Goal: Communication & Community: Participate in discussion

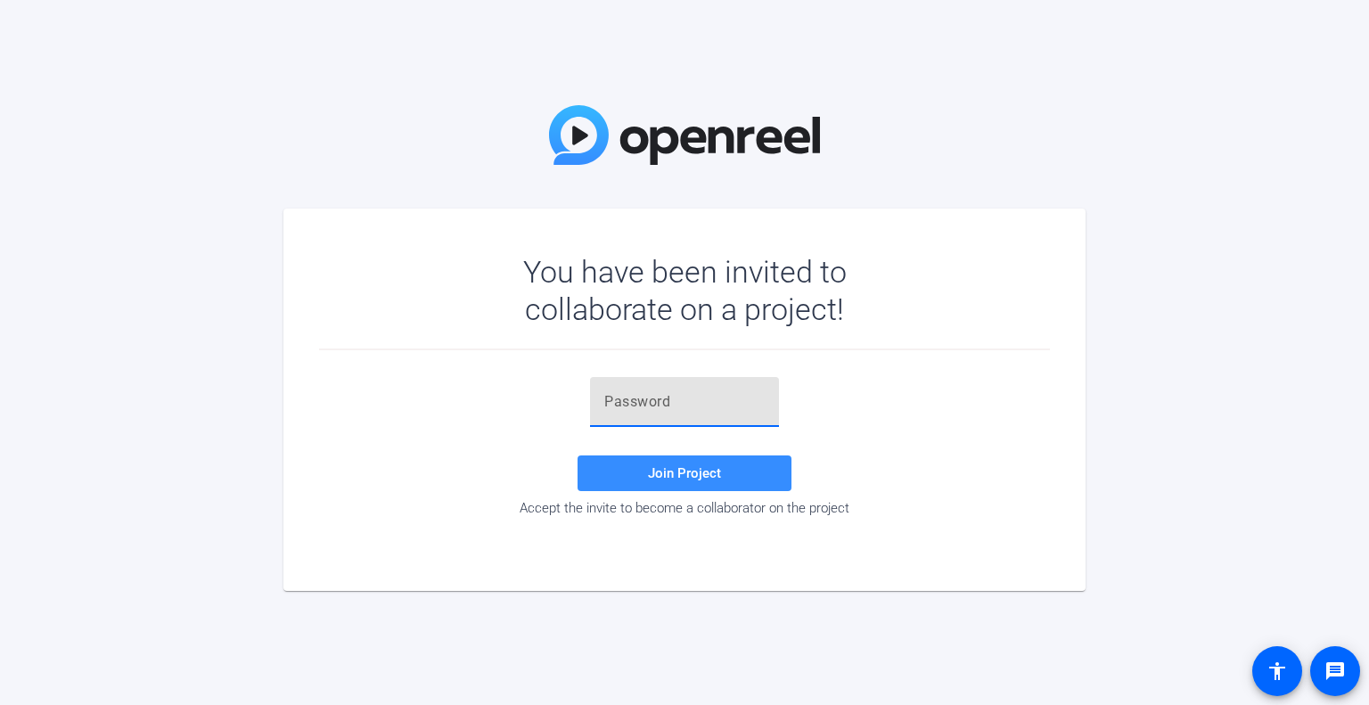
click at [663, 405] on input "text" at bounding box center [684, 401] width 160 height 21
paste input "Jbm~]w"
type input "Jbm~]w"
click at [672, 465] on span "Join Project" at bounding box center [684, 473] width 73 height 16
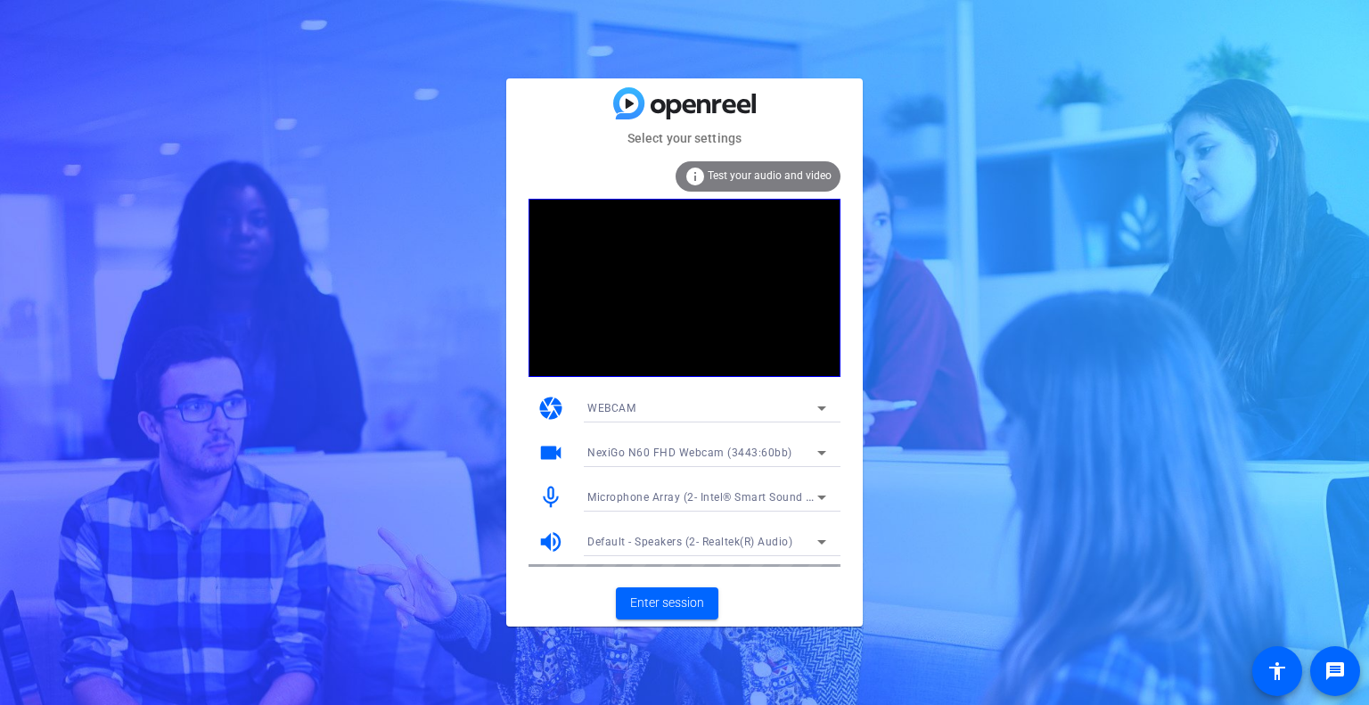
click at [621, 316] on video at bounding box center [685, 288] width 312 height 178
click at [684, 602] on span "Enter session" at bounding box center [667, 603] width 74 height 19
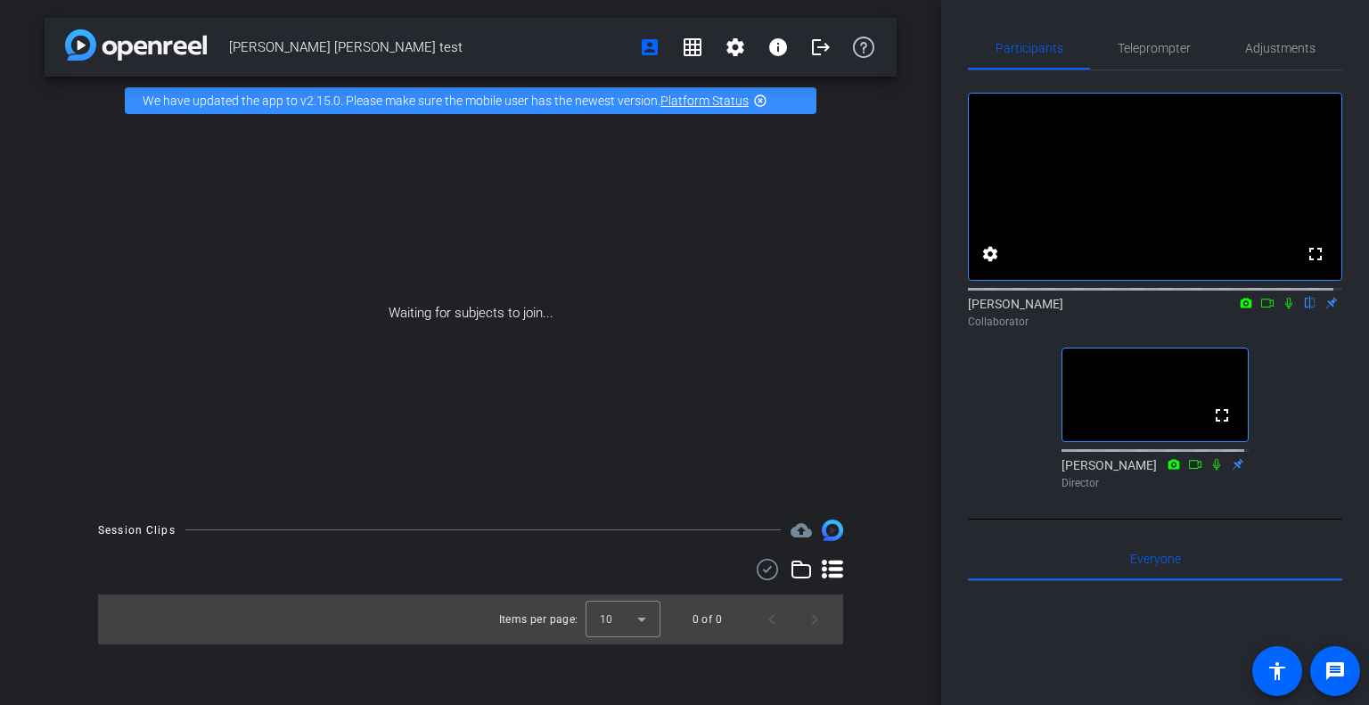
click at [1276, 384] on div "fullscreen settings [PERSON_NAME] flip Collaborator fullscreen [PERSON_NAME] Di…" at bounding box center [1155, 283] width 374 height 426
click at [1282, 309] on icon at bounding box center [1289, 303] width 14 height 12
click at [1284, 309] on icon at bounding box center [1289, 304] width 10 height 12
click at [1278, 311] on mat-icon at bounding box center [1288, 303] width 21 height 16
click at [1283, 309] on icon at bounding box center [1289, 303] width 14 height 12
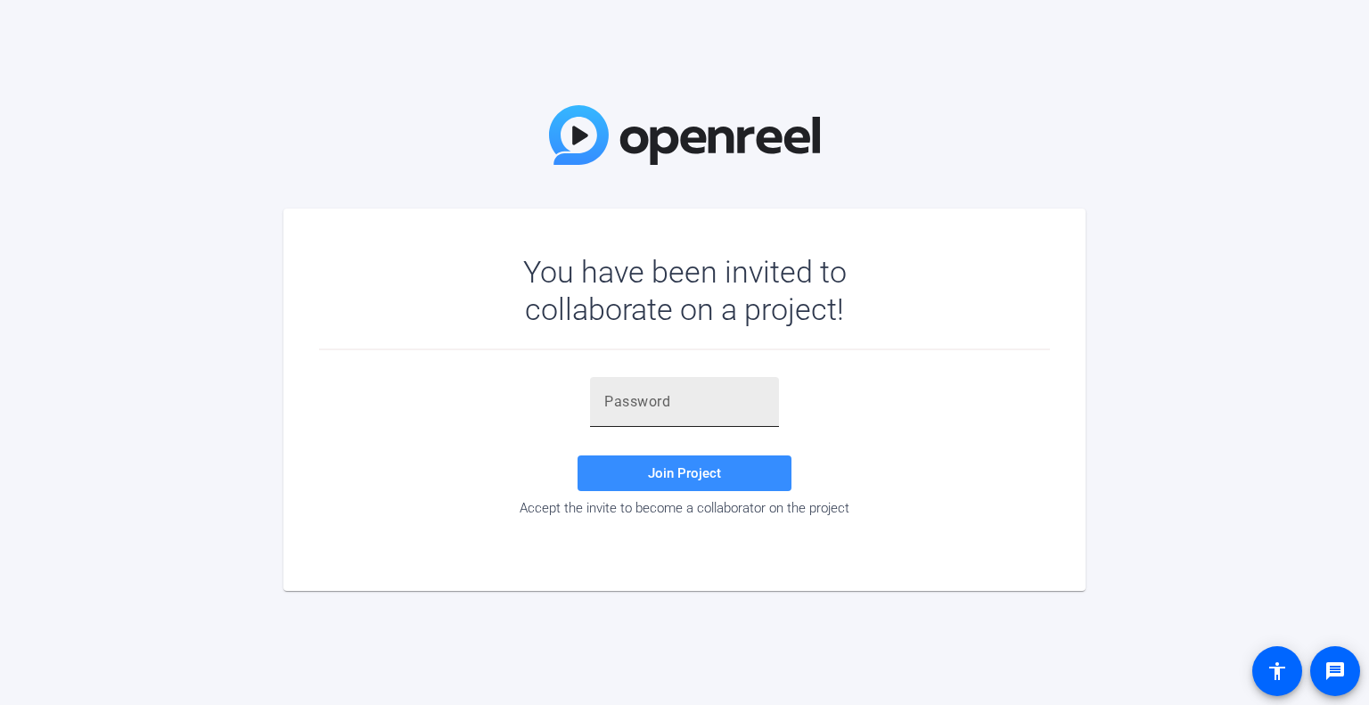
click at [698, 406] on input "text" at bounding box center [684, 401] width 160 height 21
paste input "Jbm~]w"
type input "Jbm~]w"
click at [681, 472] on span "Join Project" at bounding box center [684, 473] width 73 height 16
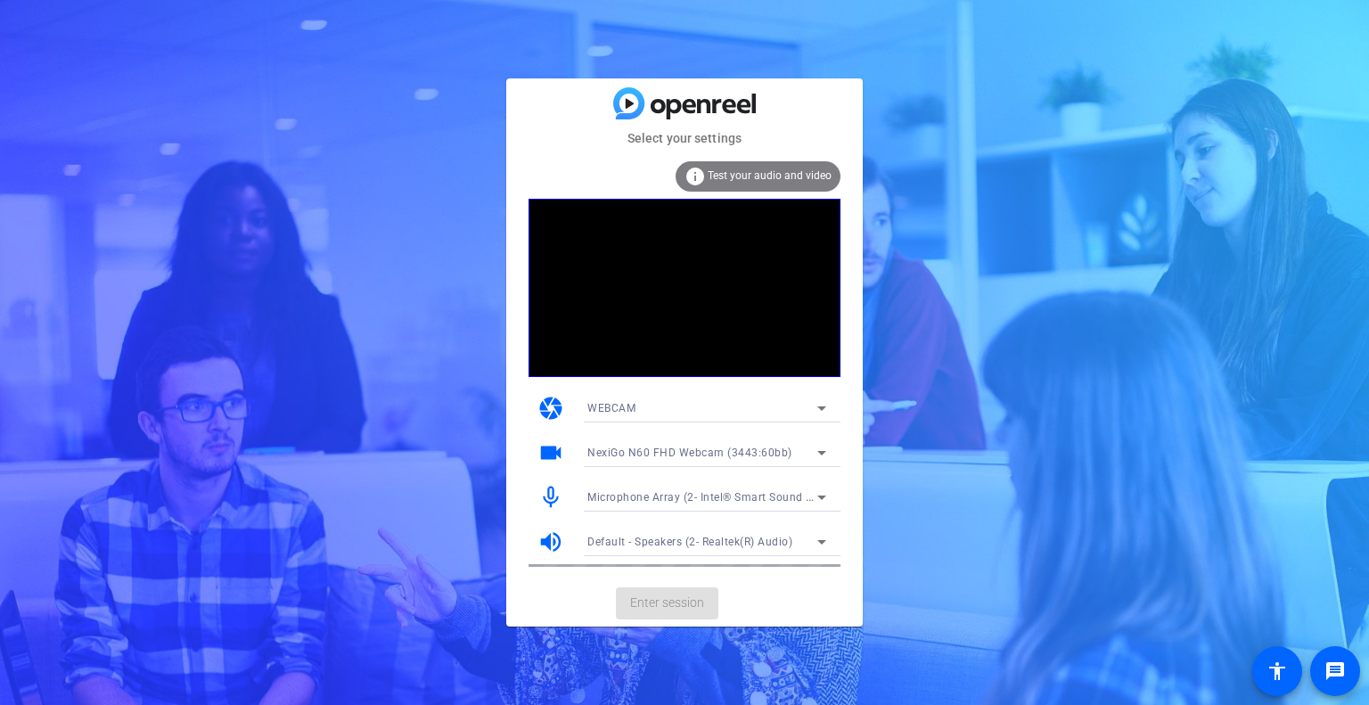
click at [693, 504] on div "Microphone Array (2- Intel® Smart Sound Technology for Digital Microphones)" at bounding box center [702, 497] width 230 height 22
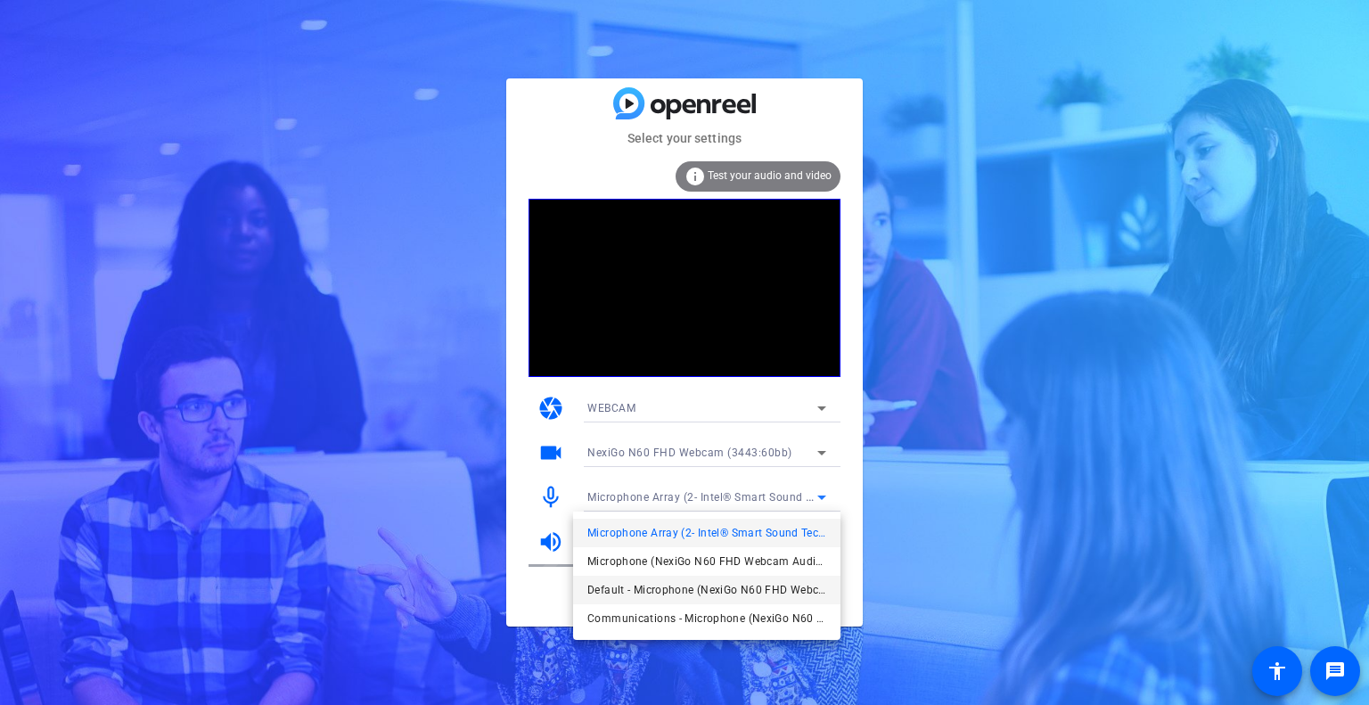
click at [655, 589] on span "Default - Microphone (NexiGo N60 FHD Webcam Audio) (3443:60bb)" at bounding box center [706, 589] width 239 height 21
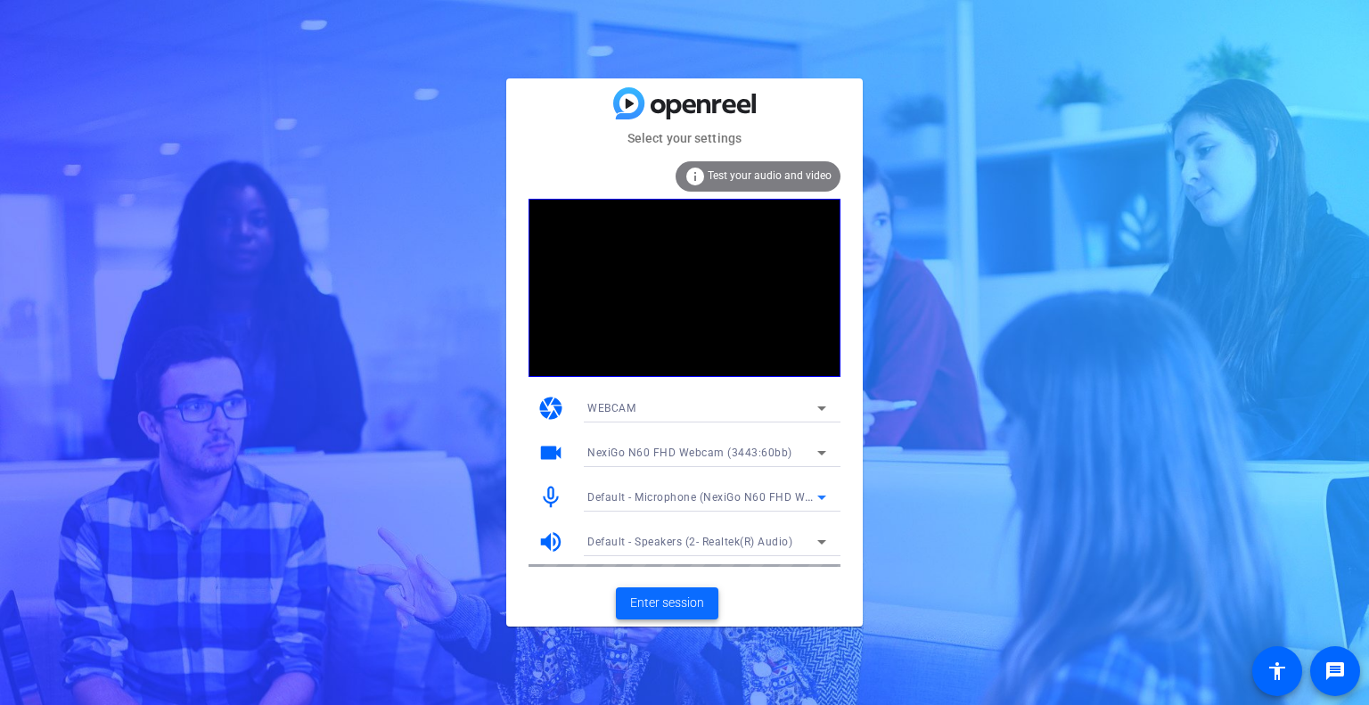
click at [653, 602] on span "Enter session" at bounding box center [667, 603] width 74 height 19
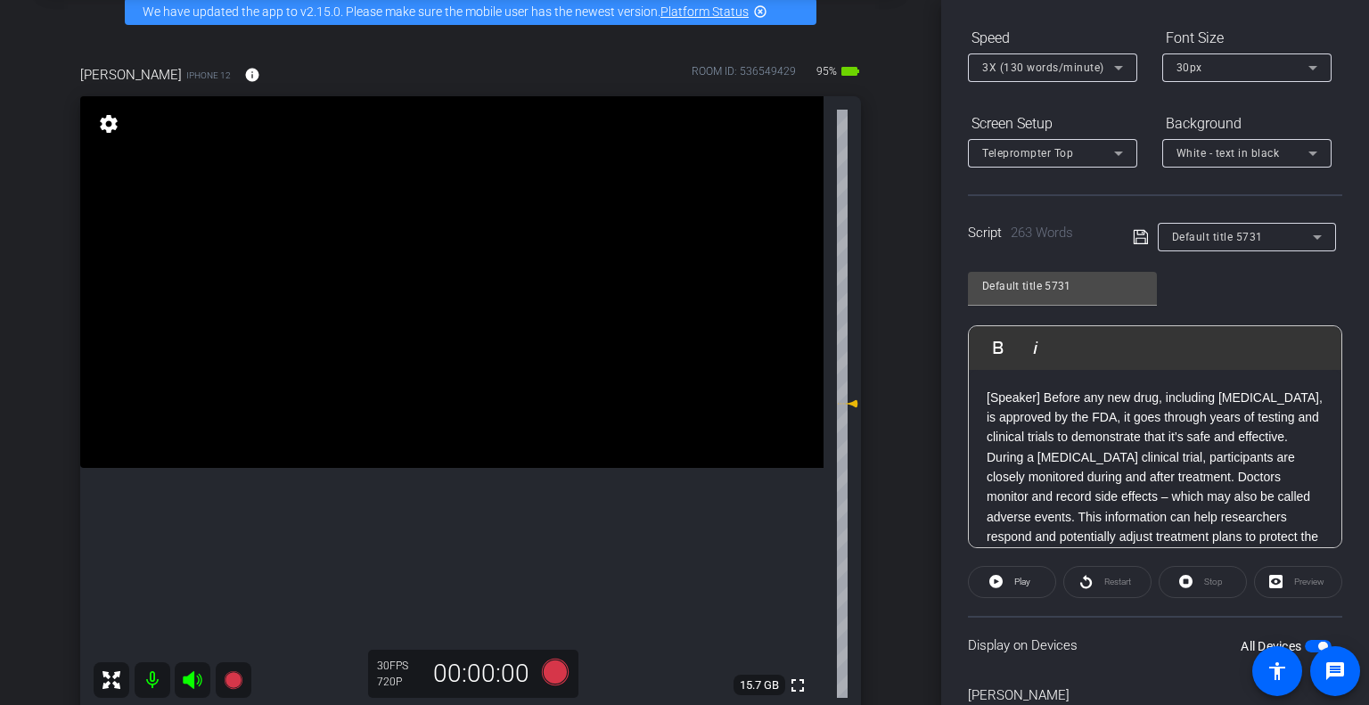
click at [1070, 447] on p "[Speaker] Before any new drug, including [MEDICAL_DATA], is approved by the FDA…" at bounding box center [1155, 418] width 337 height 60
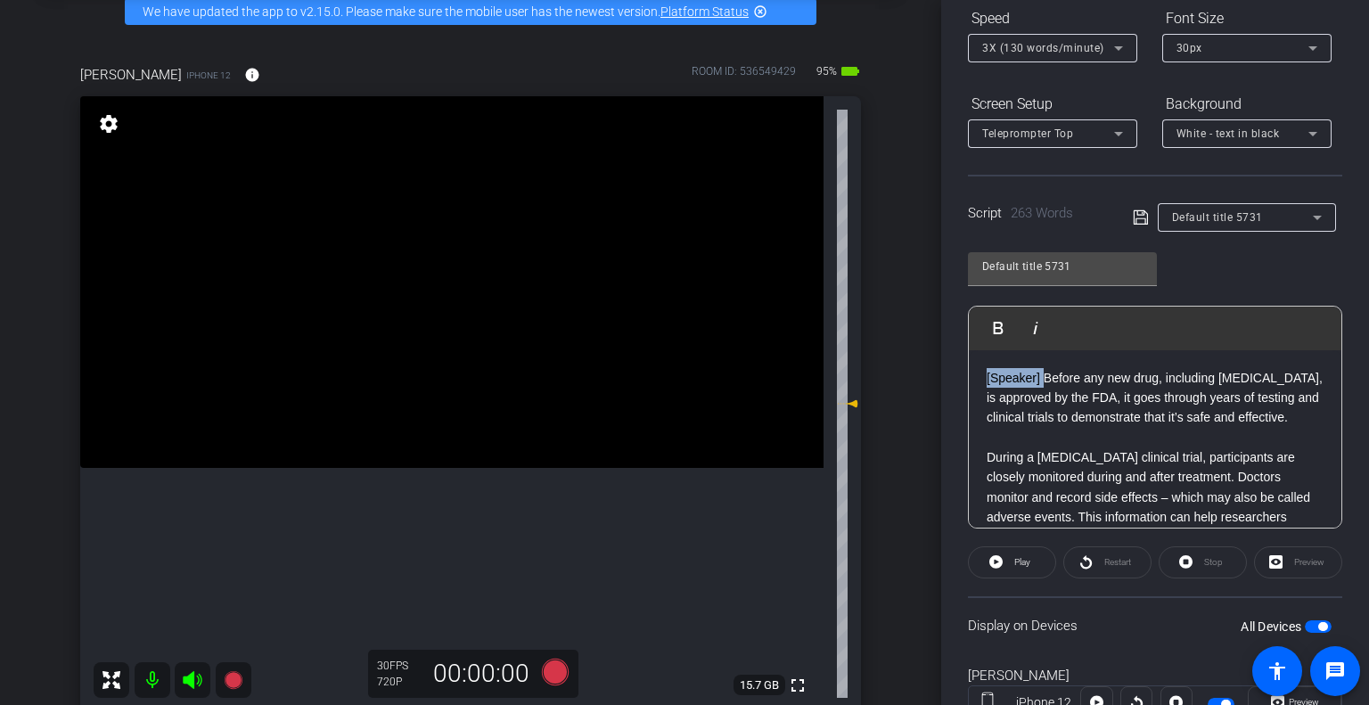
drag, startPoint x: 1044, startPoint y: 373, endPoint x: 974, endPoint y: 380, distance: 69.8
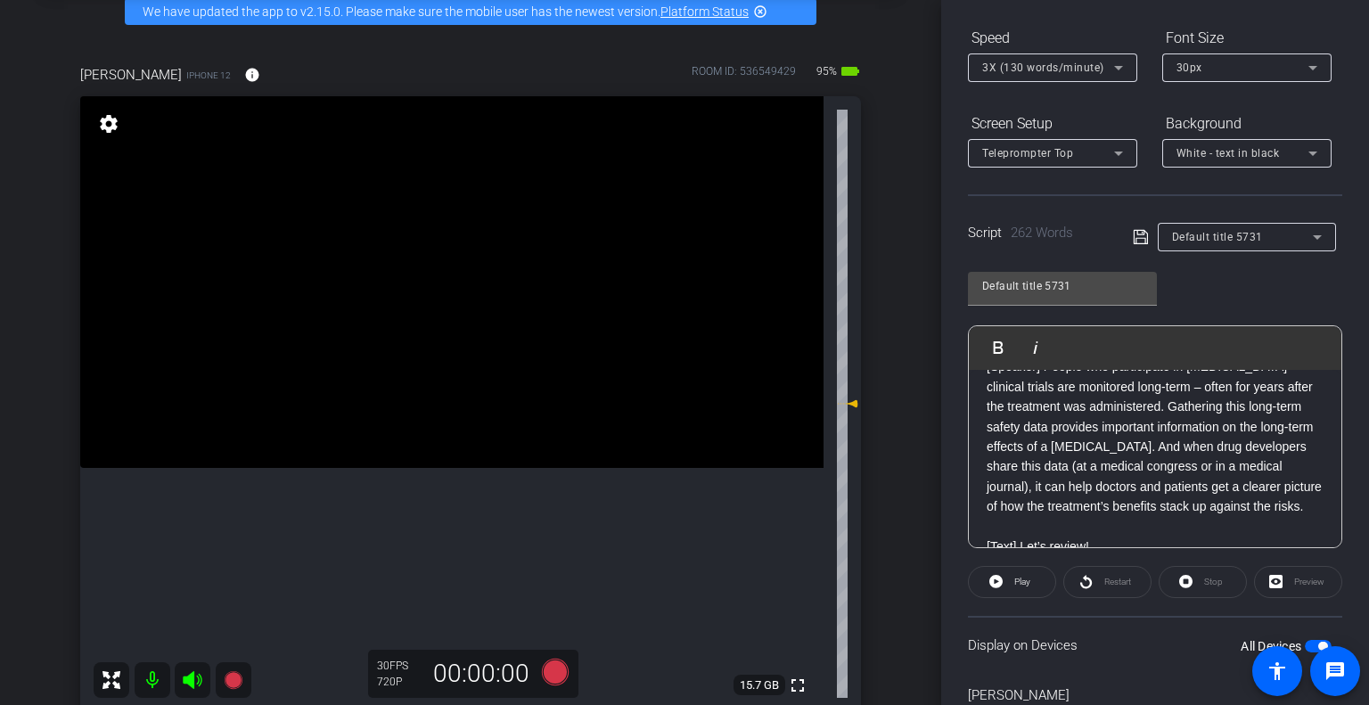
scroll to position [0, 0]
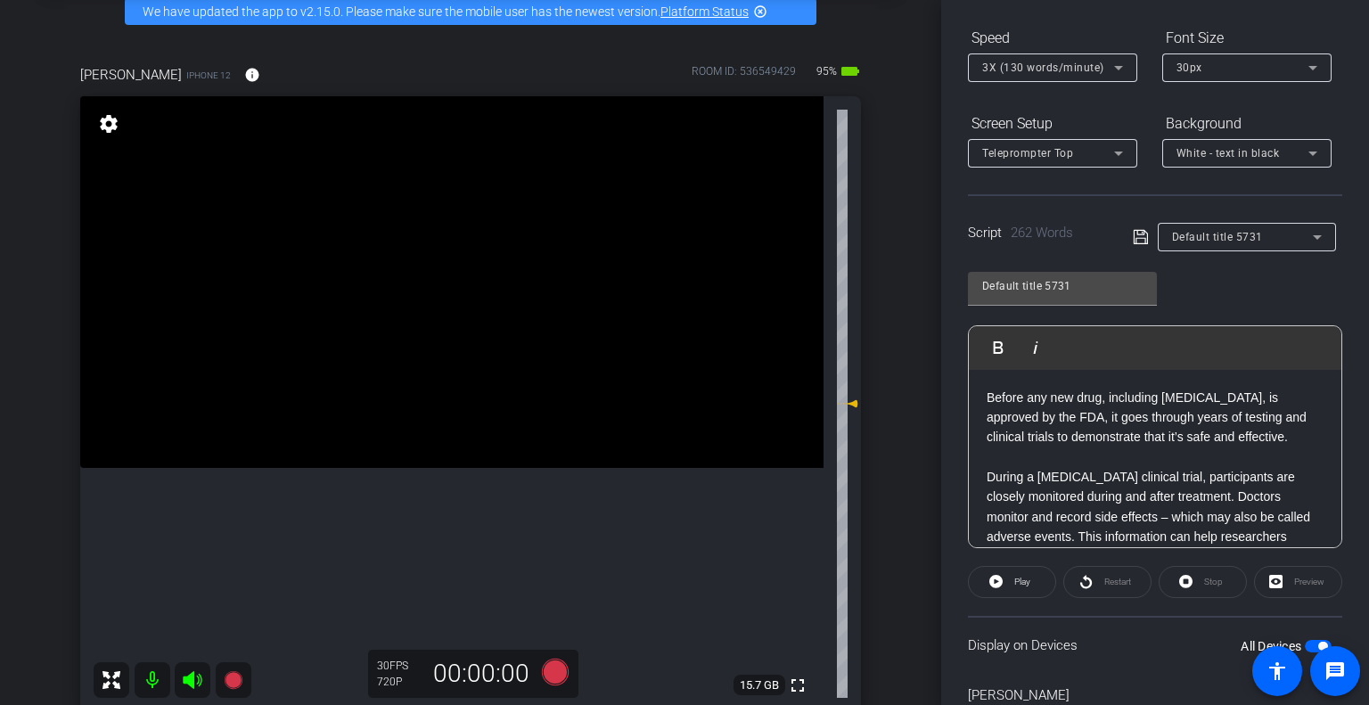
click at [1342, 502] on div "Participants Teleprompter Adjustments settings Juliet flip Collaborator Steven …" at bounding box center [1155, 352] width 428 height 705
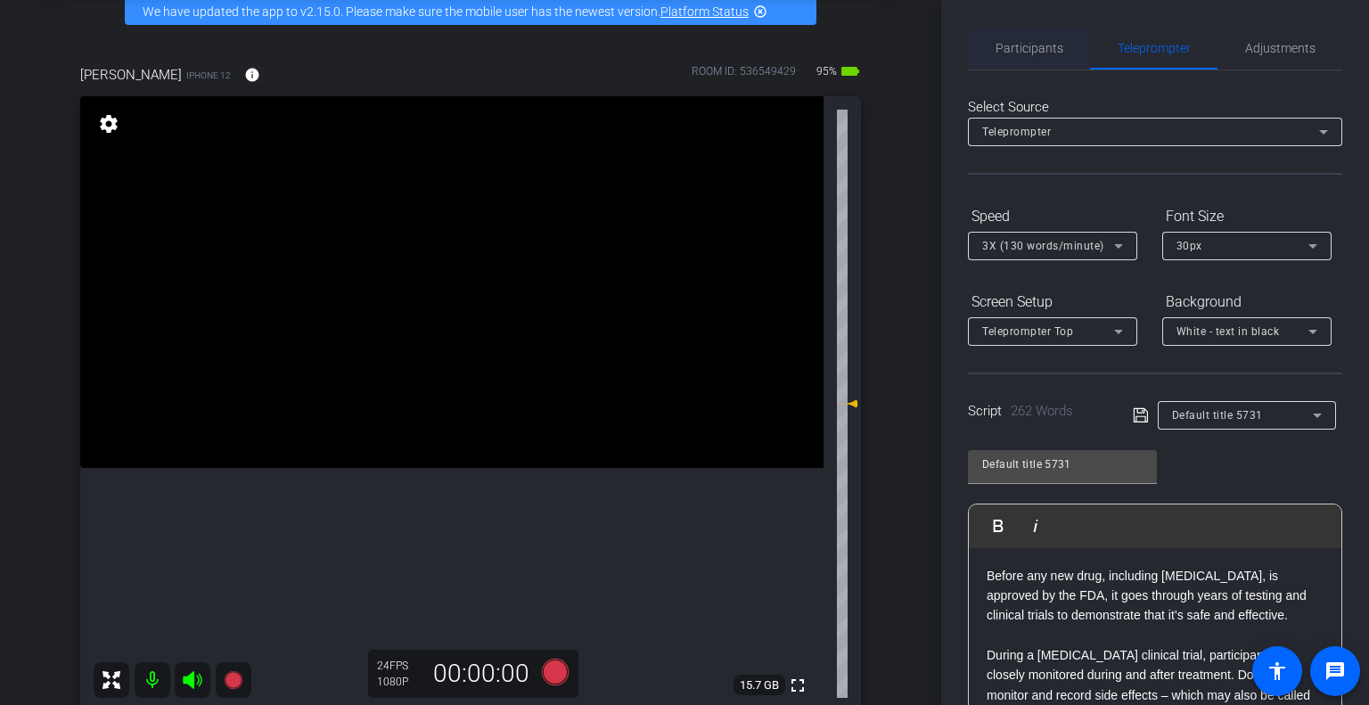
click at [1023, 60] on span "Participants" at bounding box center [1030, 48] width 68 height 43
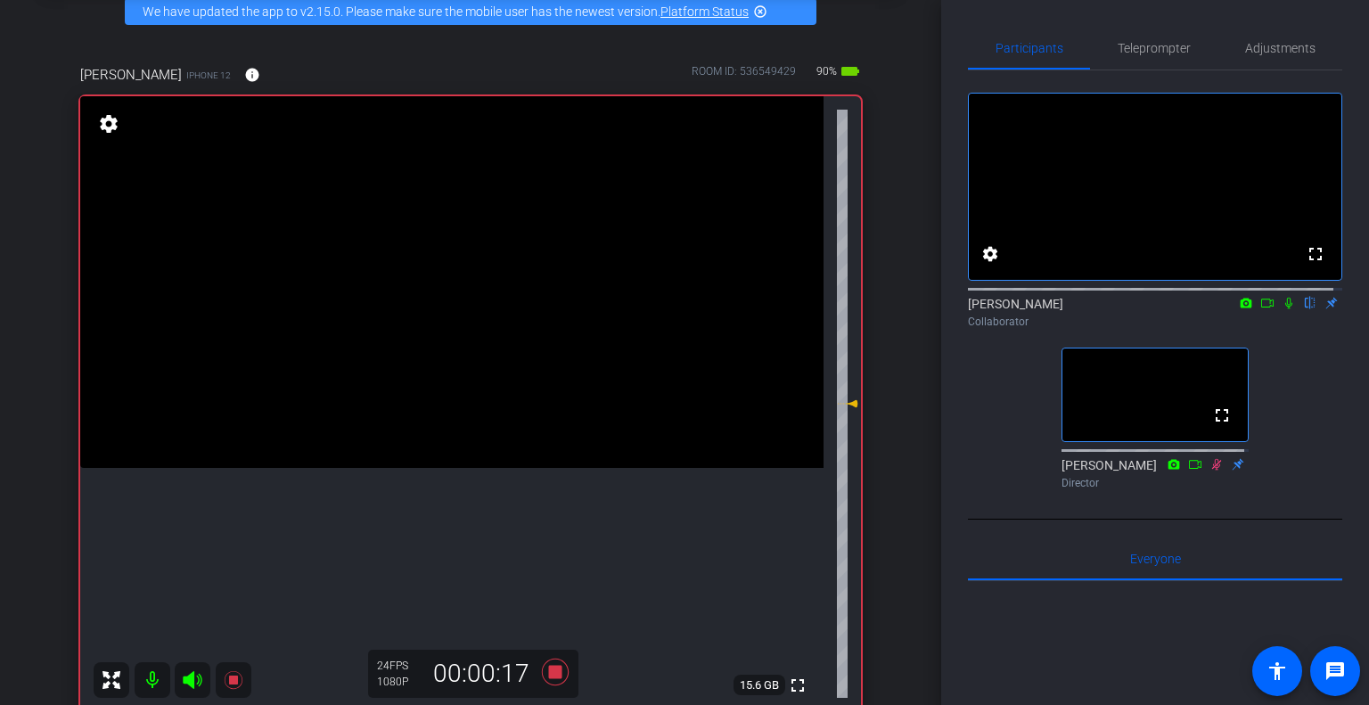
click at [1282, 309] on icon at bounding box center [1289, 303] width 14 height 12
click at [1160, 52] on span "Teleprompter" at bounding box center [1154, 48] width 73 height 12
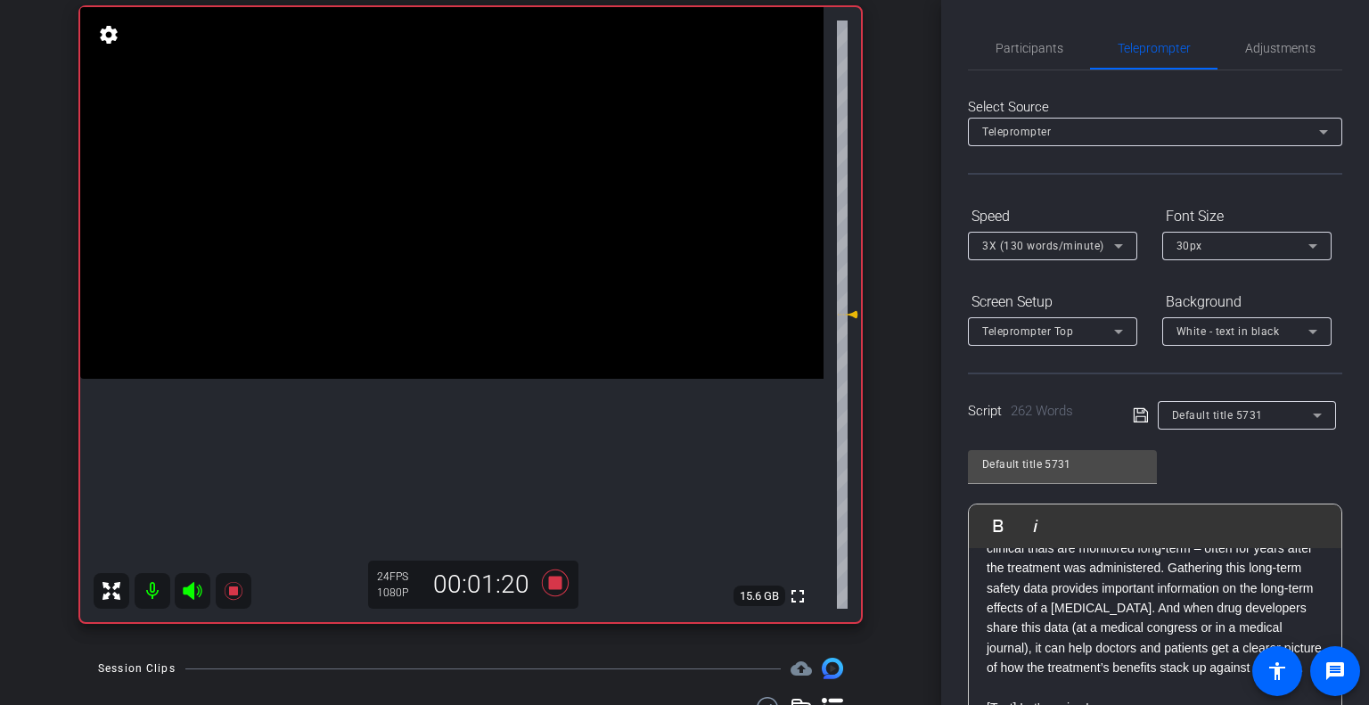
scroll to position [357, 0]
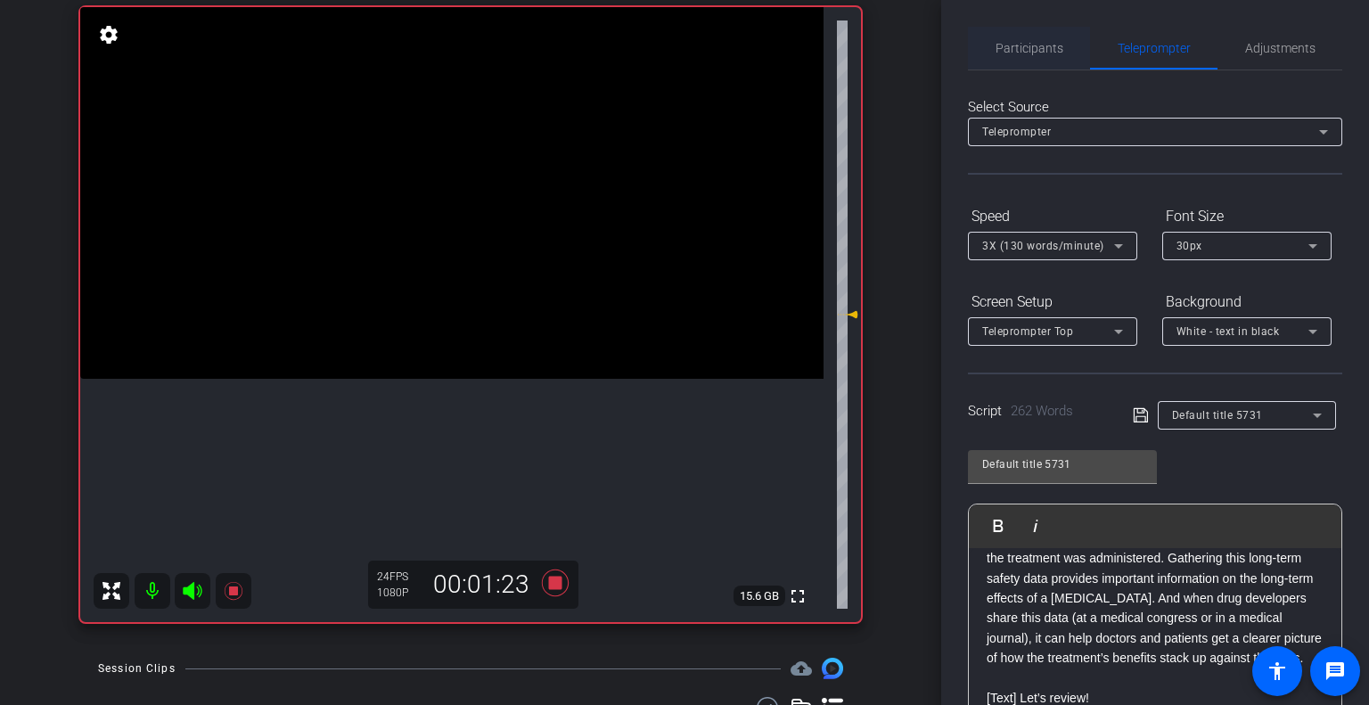
click at [1016, 38] on span "Participants" at bounding box center [1030, 48] width 68 height 43
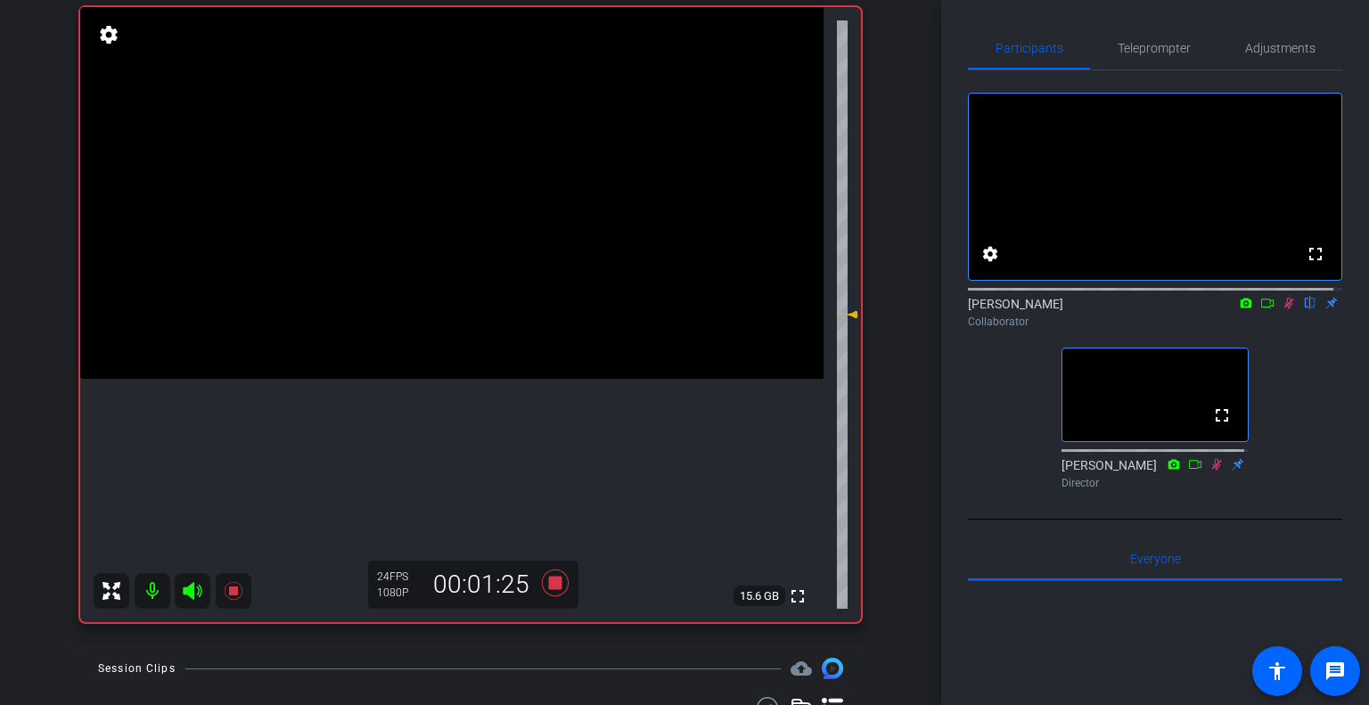
scroll to position [89, 0]
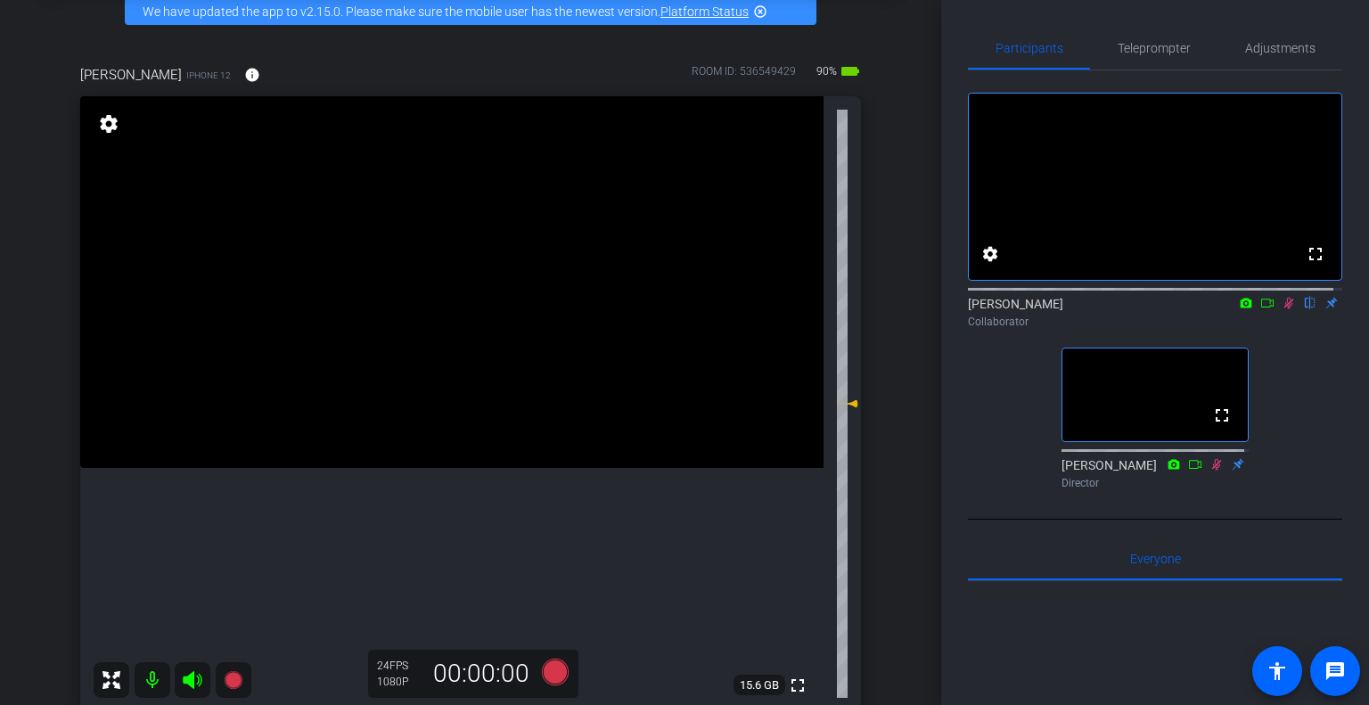
click at [1284, 309] on icon at bounding box center [1289, 303] width 14 height 12
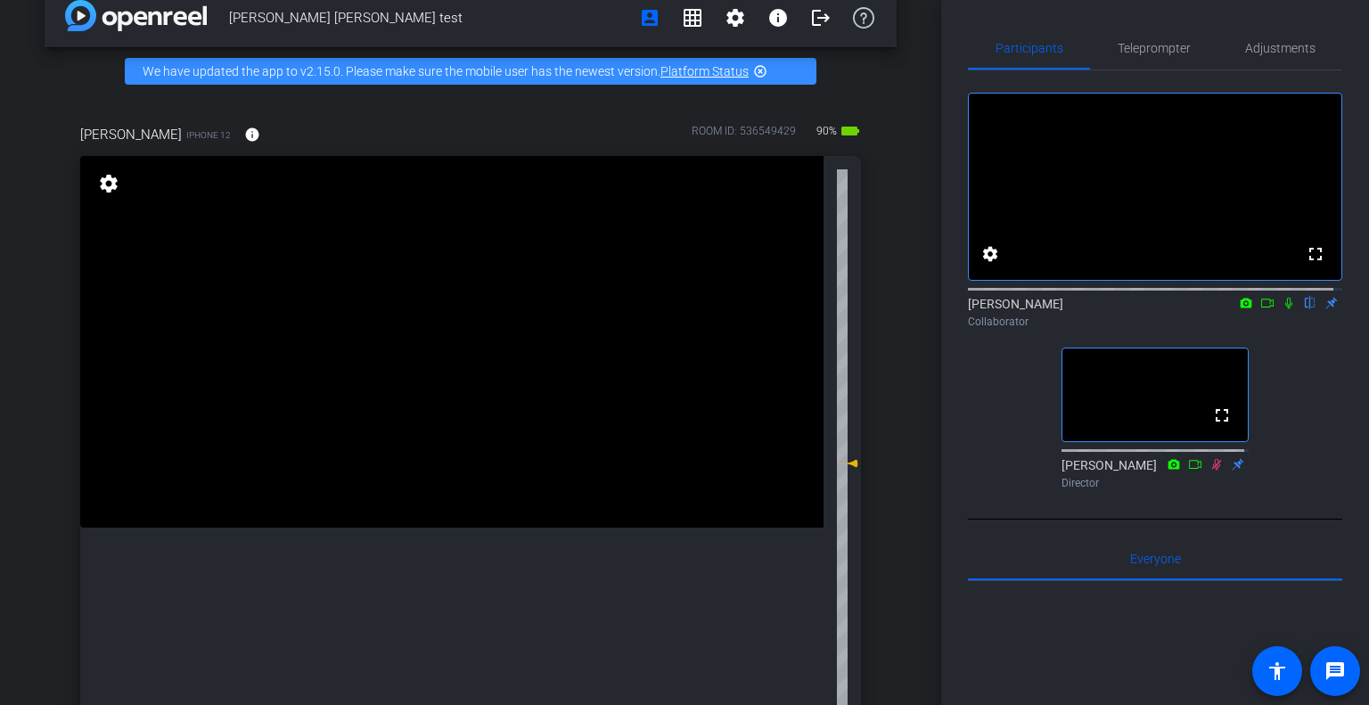
scroll to position [0, 0]
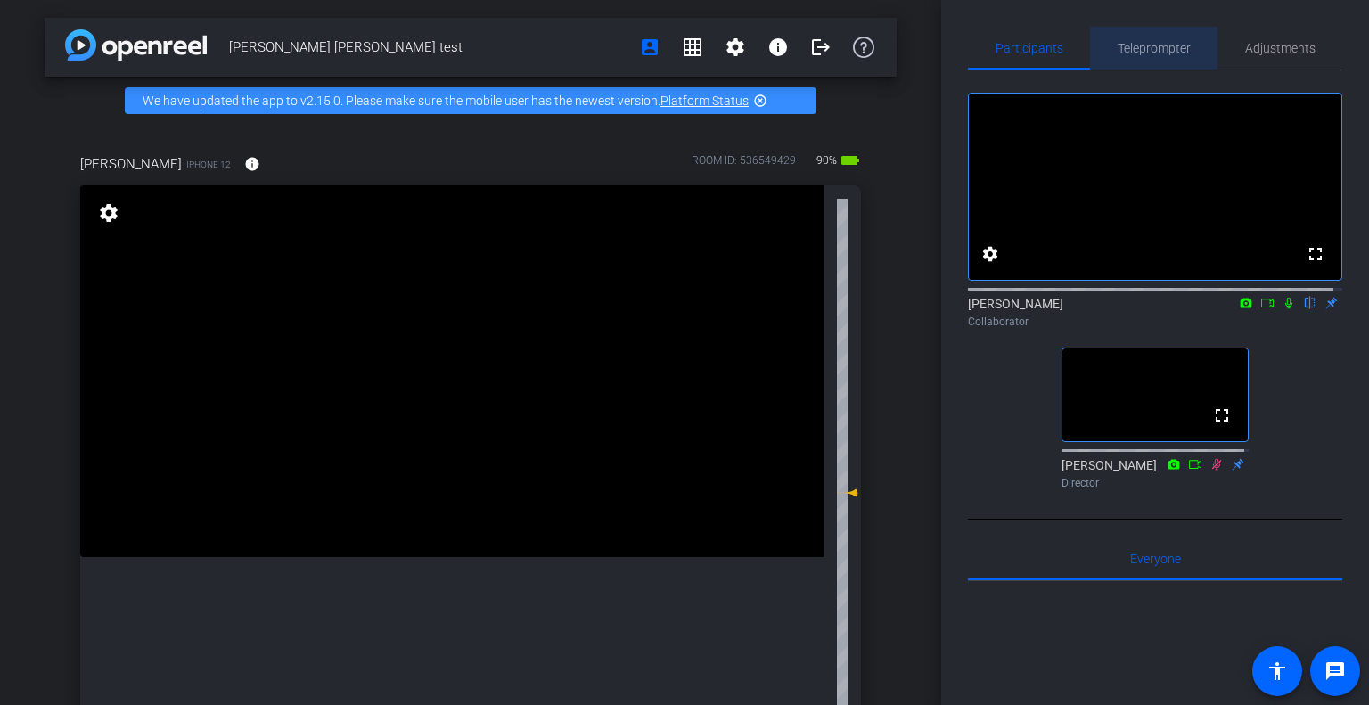
click at [1180, 37] on span "Teleprompter" at bounding box center [1154, 48] width 73 height 43
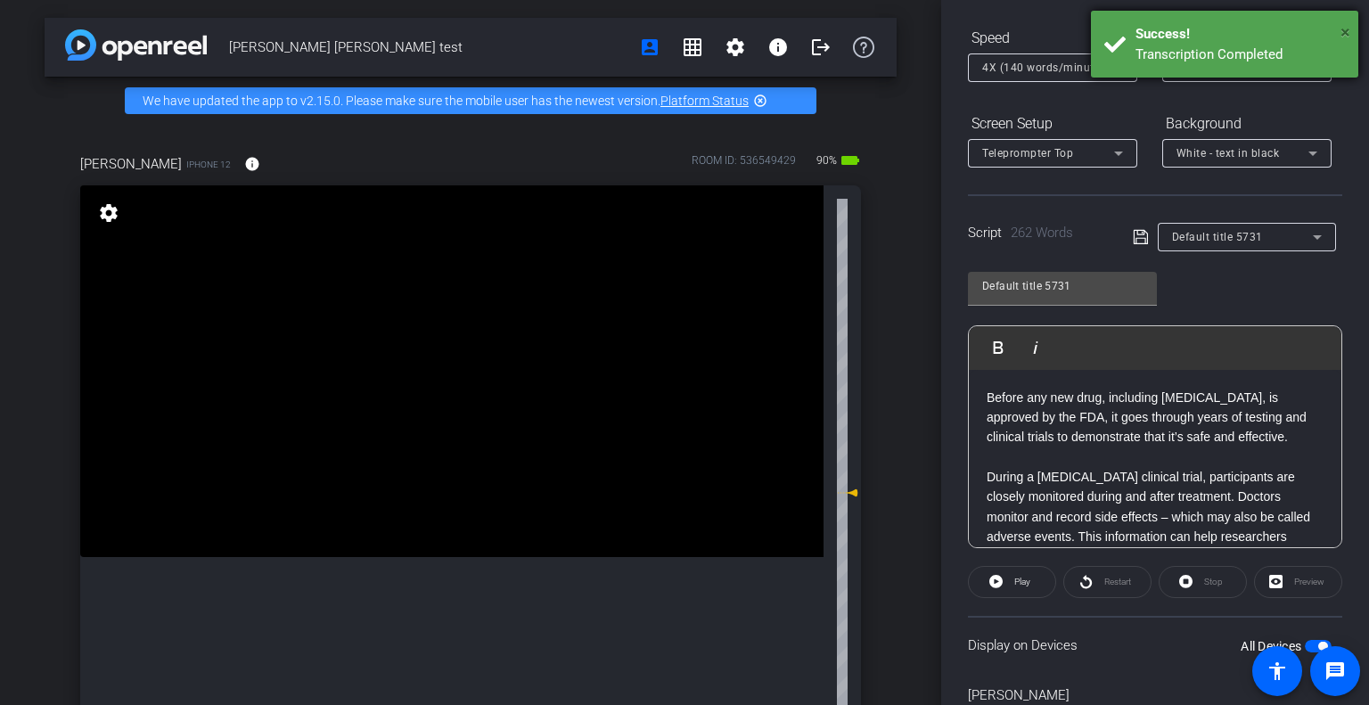
click at [1341, 28] on span "×" at bounding box center [1345, 31] width 10 height 21
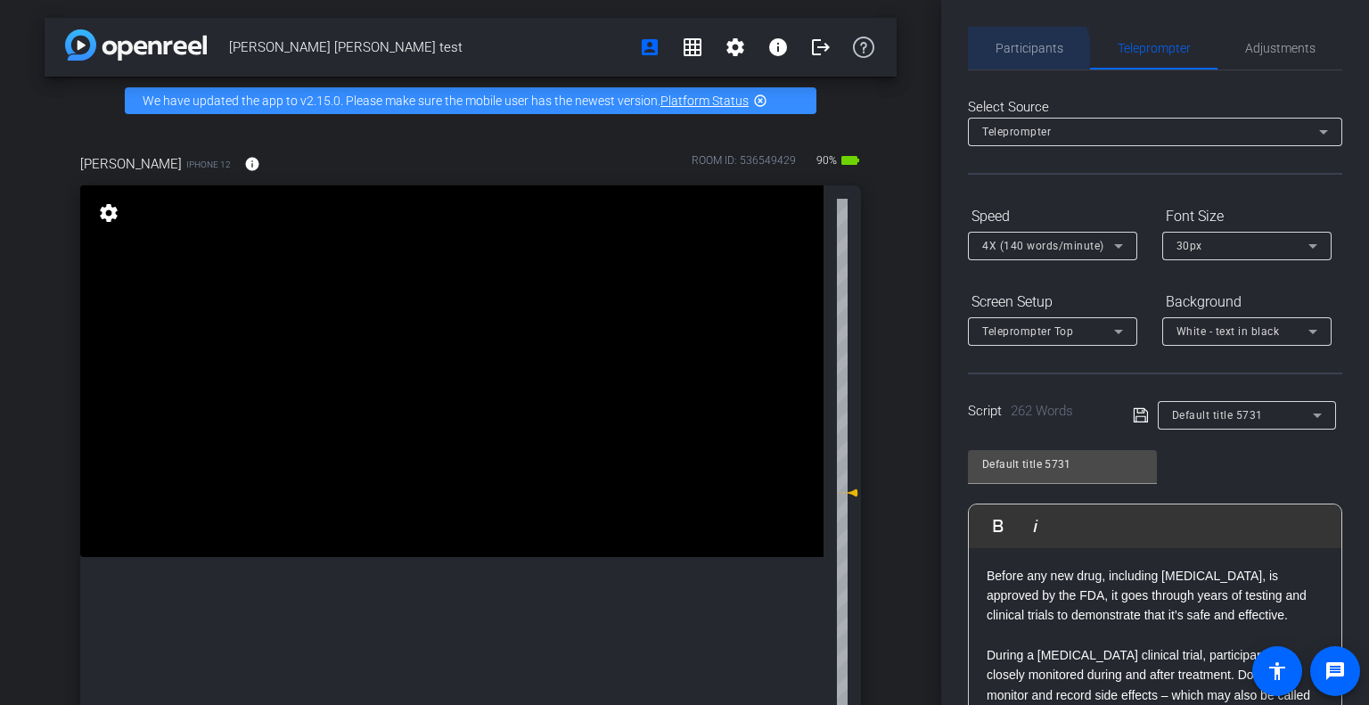
click at [1023, 53] on span "Participants" at bounding box center [1030, 48] width 68 height 12
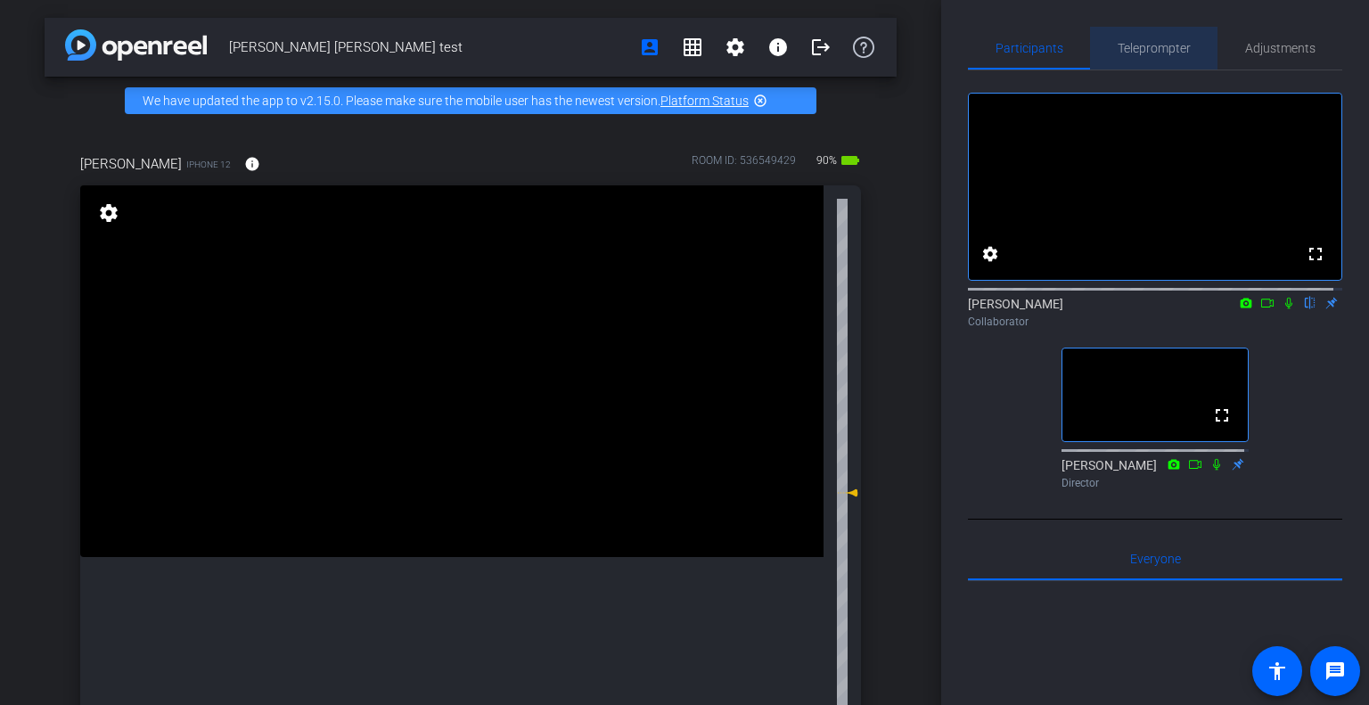
click at [1152, 51] on span "Teleprompter" at bounding box center [1154, 48] width 73 height 12
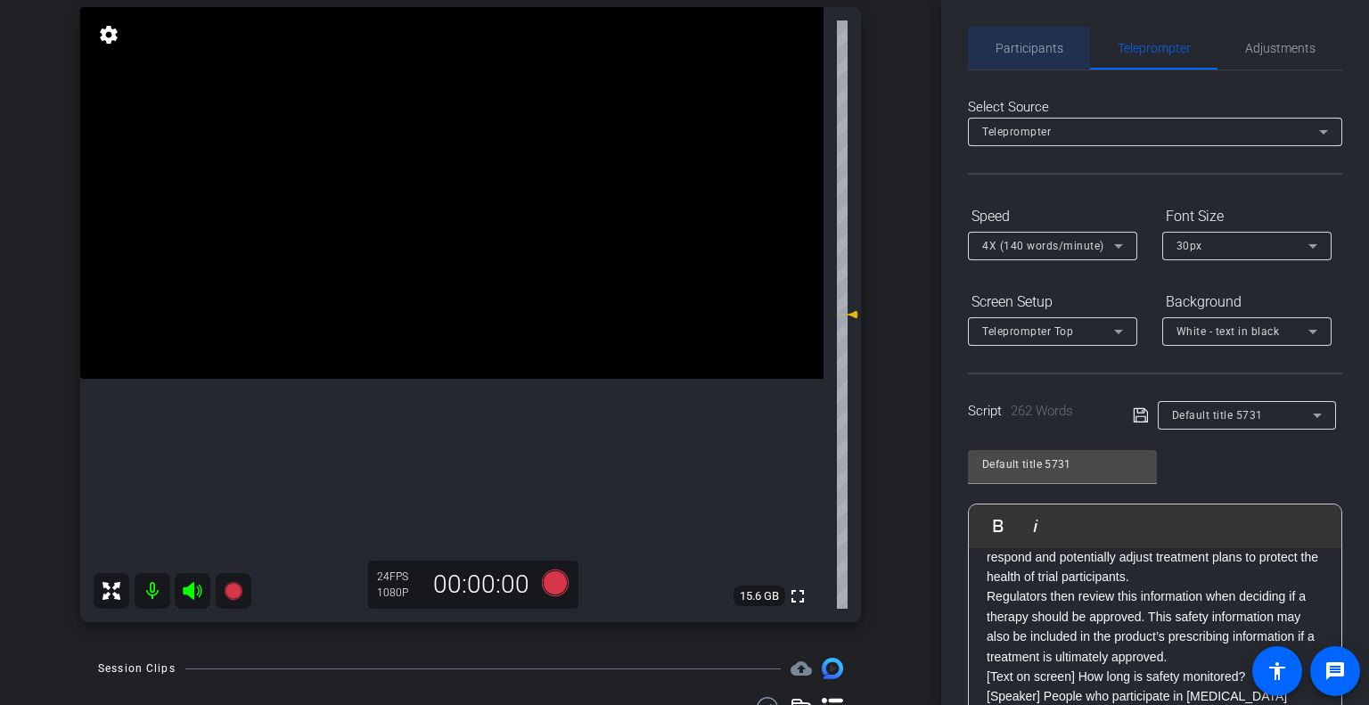
click at [1034, 44] on span "Participants" at bounding box center [1030, 48] width 68 height 12
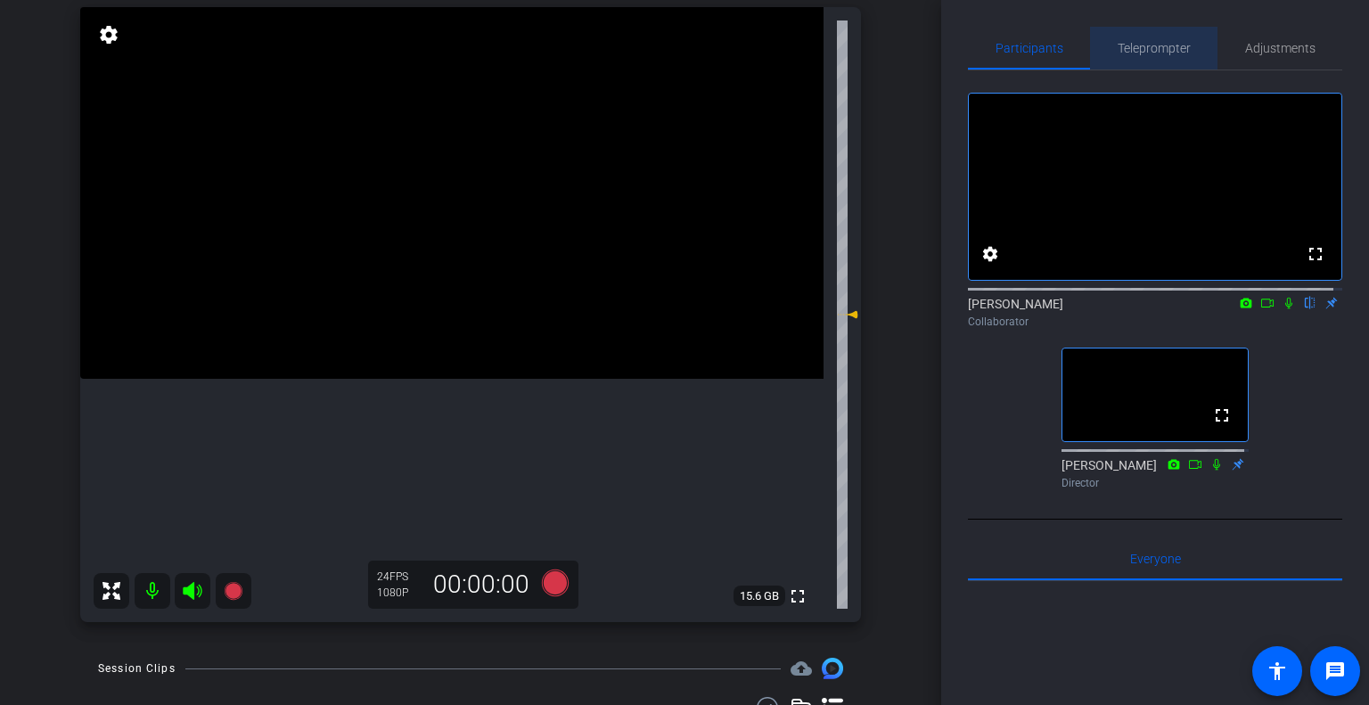
click at [1155, 34] on span "Teleprompter" at bounding box center [1154, 48] width 73 height 43
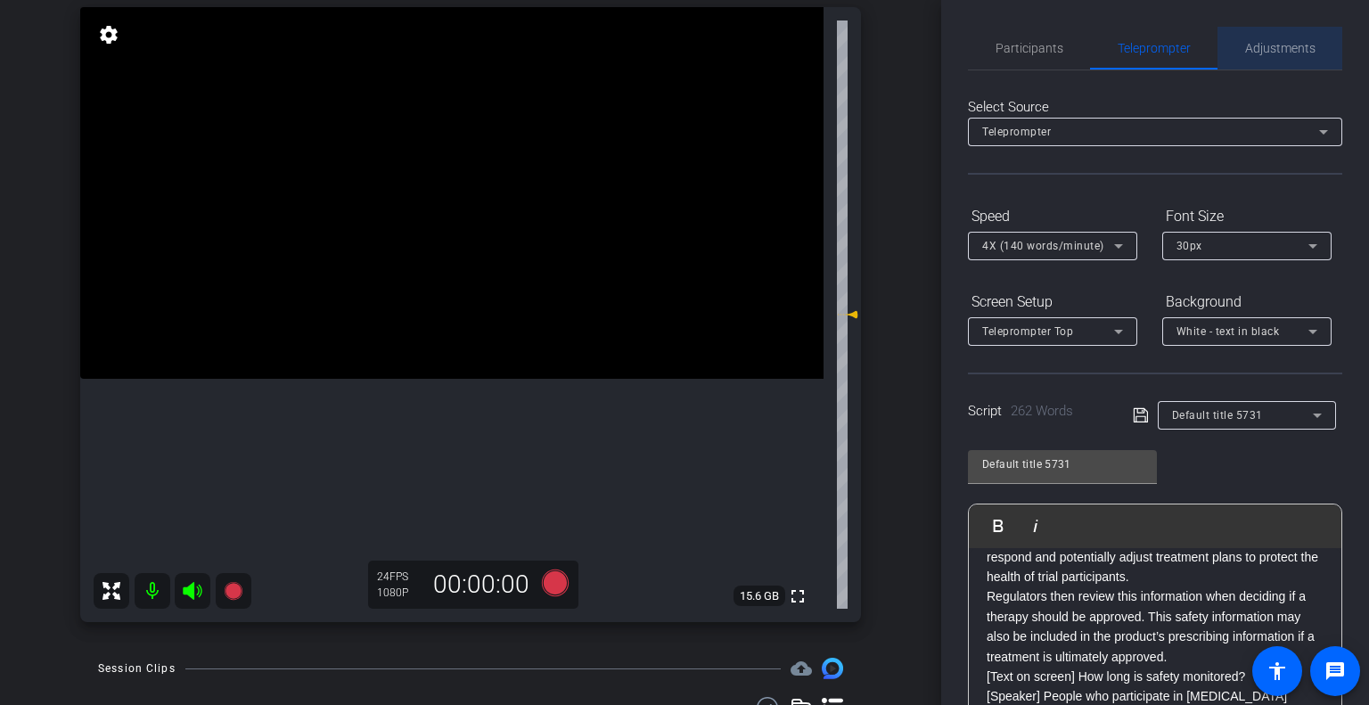
click at [1282, 28] on span "Adjustments" at bounding box center [1280, 48] width 70 height 43
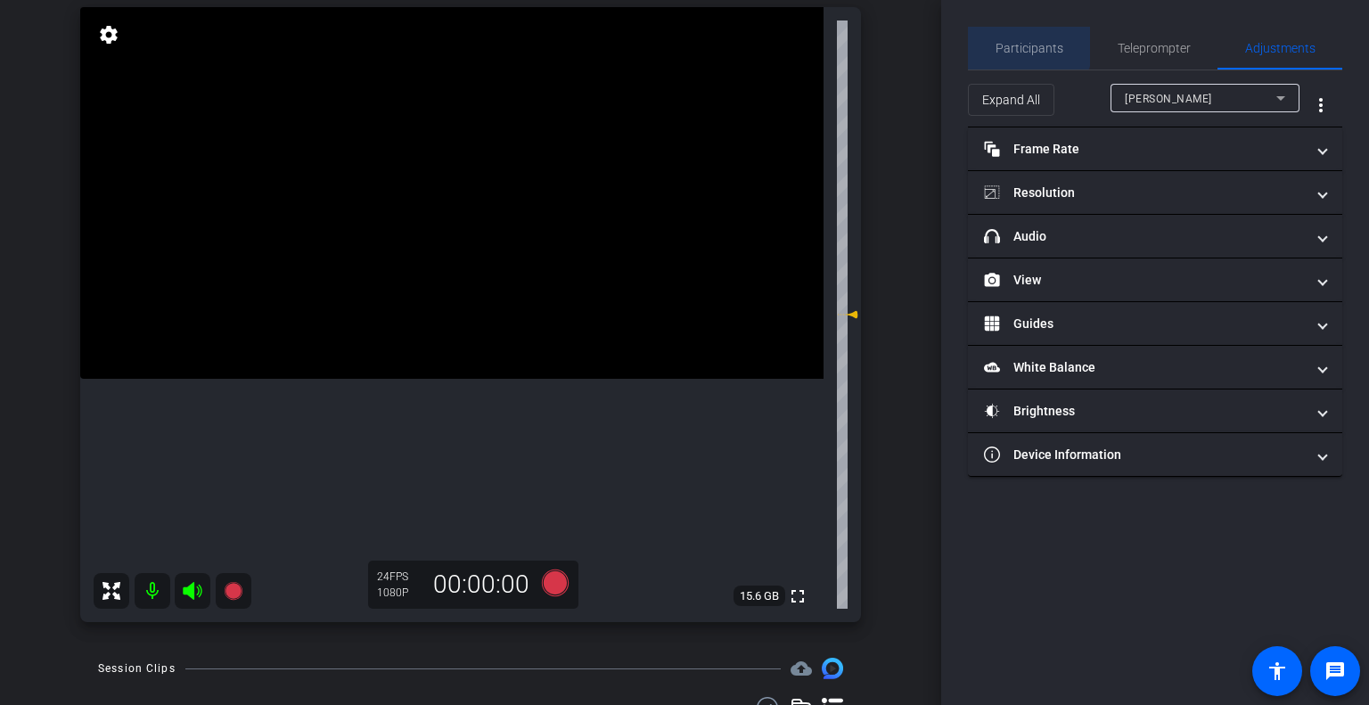
click at [1027, 45] on span "Participants" at bounding box center [1030, 48] width 68 height 12
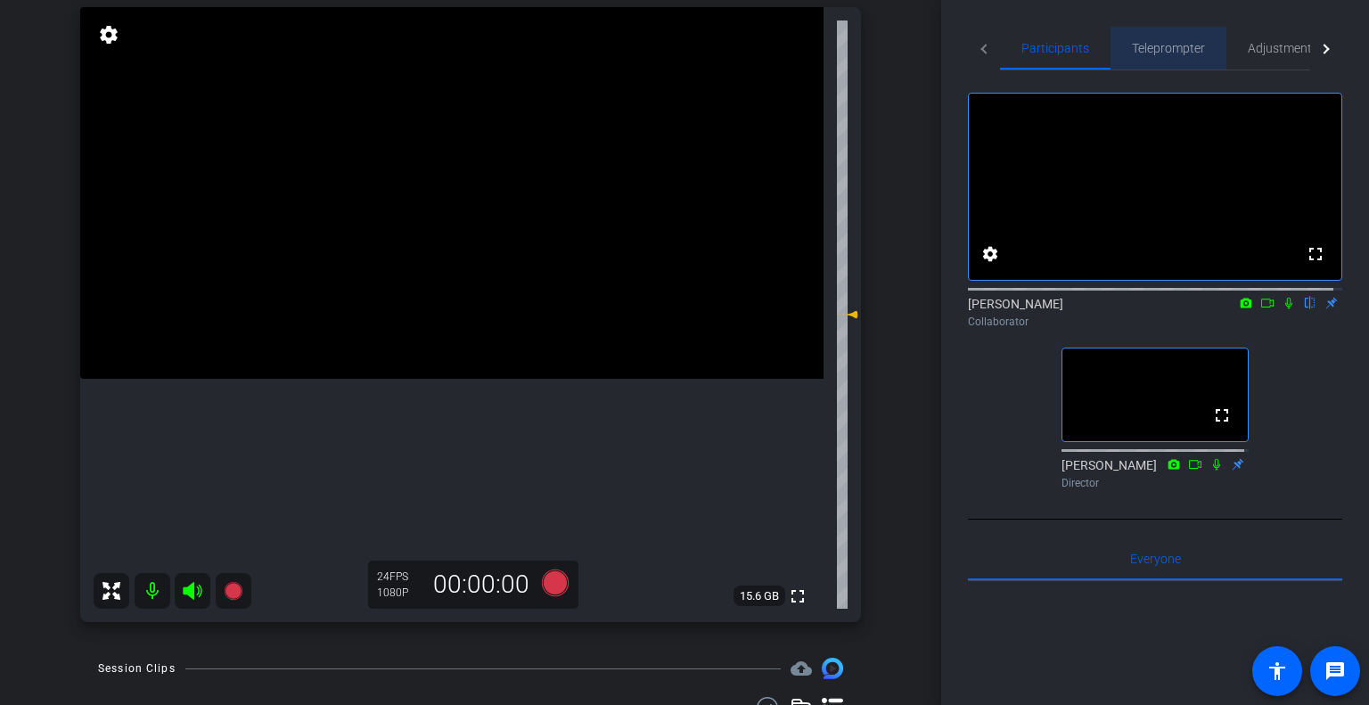
click at [1162, 51] on span "Teleprompter" at bounding box center [1168, 48] width 73 height 12
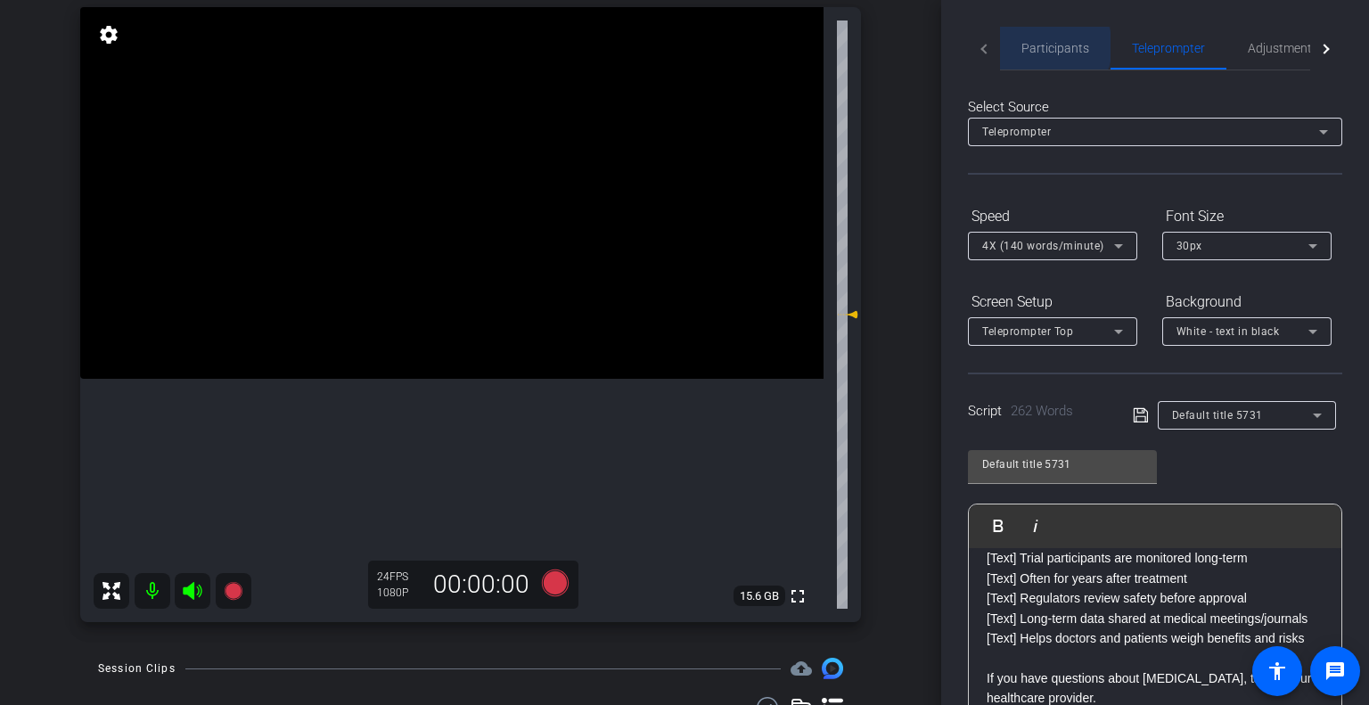
click at [1048, 46] on span "Participants" at bounding box center [1055, 48] width 68 height 12
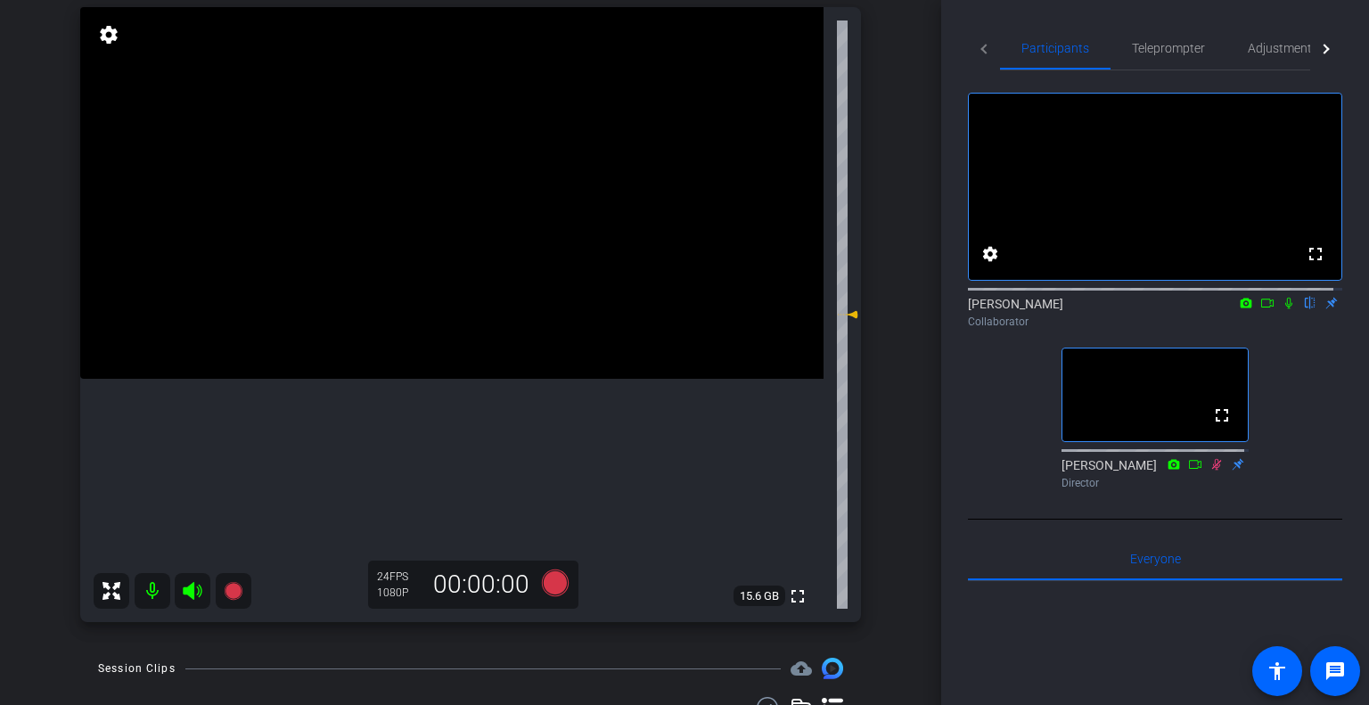
click at [1282, 309] on icon at bounding box center [1289, 303] width 14 height 12
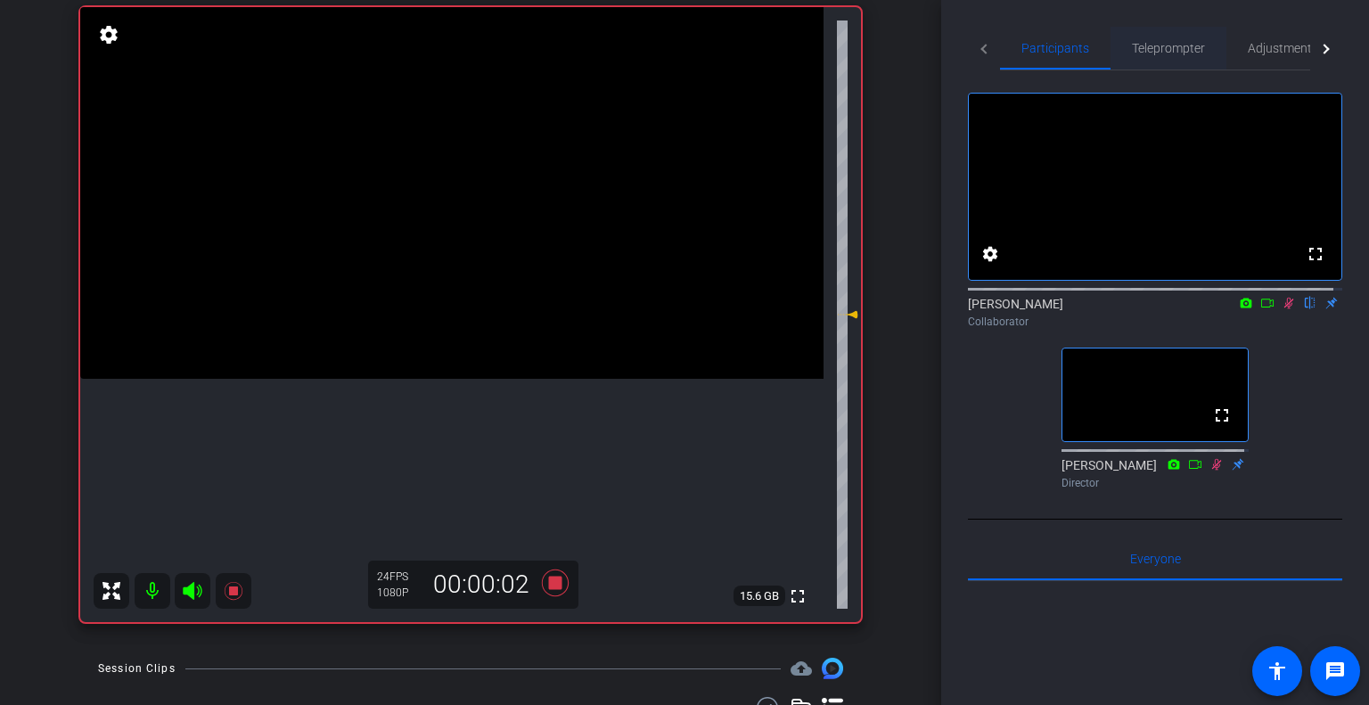
click at [1176, 50] on span "Teleprompter" at bounding box center [1168, 48] width 73 height 12
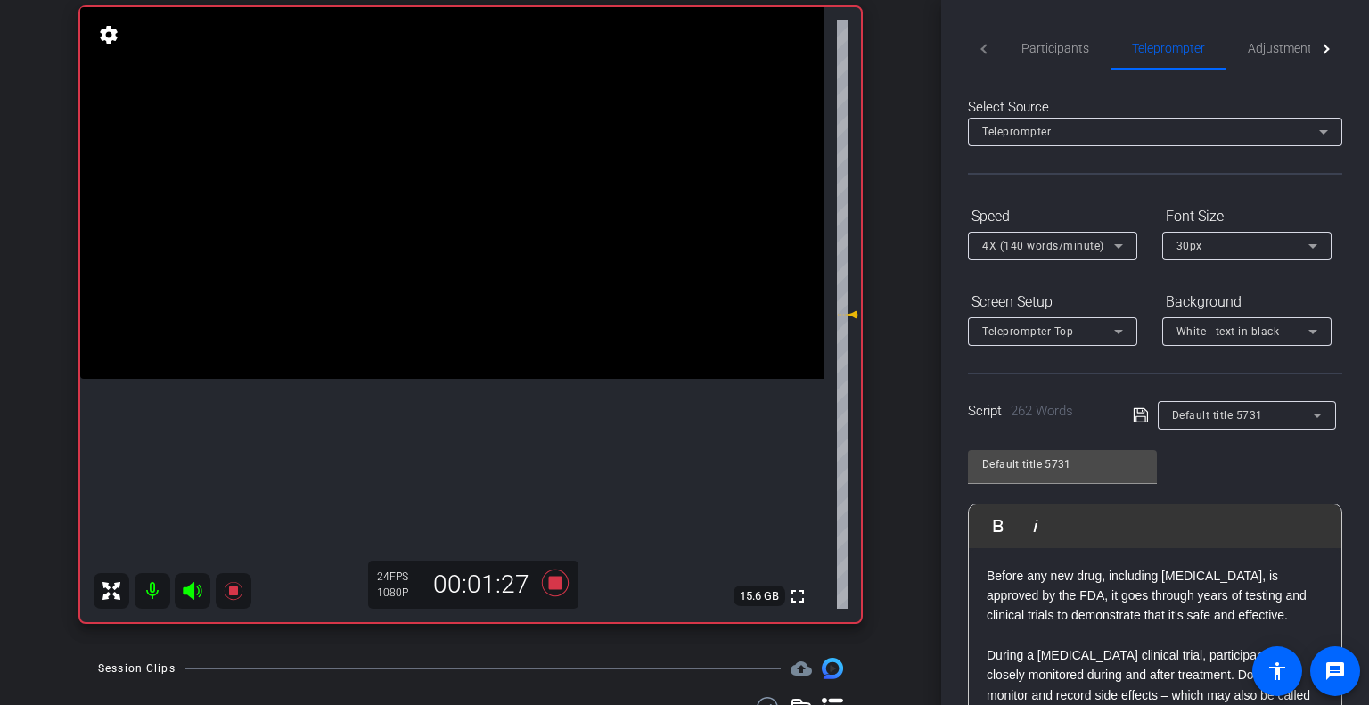
click at [991, 41] on mat-tab-header "Participants Teleprompter Adjustments" at bounding box center [1155, 49] width 374 height 44
click at [984, 51] on mat-tab-header "Participants Teleprompter Adjustments" at bounding box center [1155, 49] width 374 height 44
click at [1055, 42] on span "Participants" at bounding box center [1055, 48] width 68 height 12
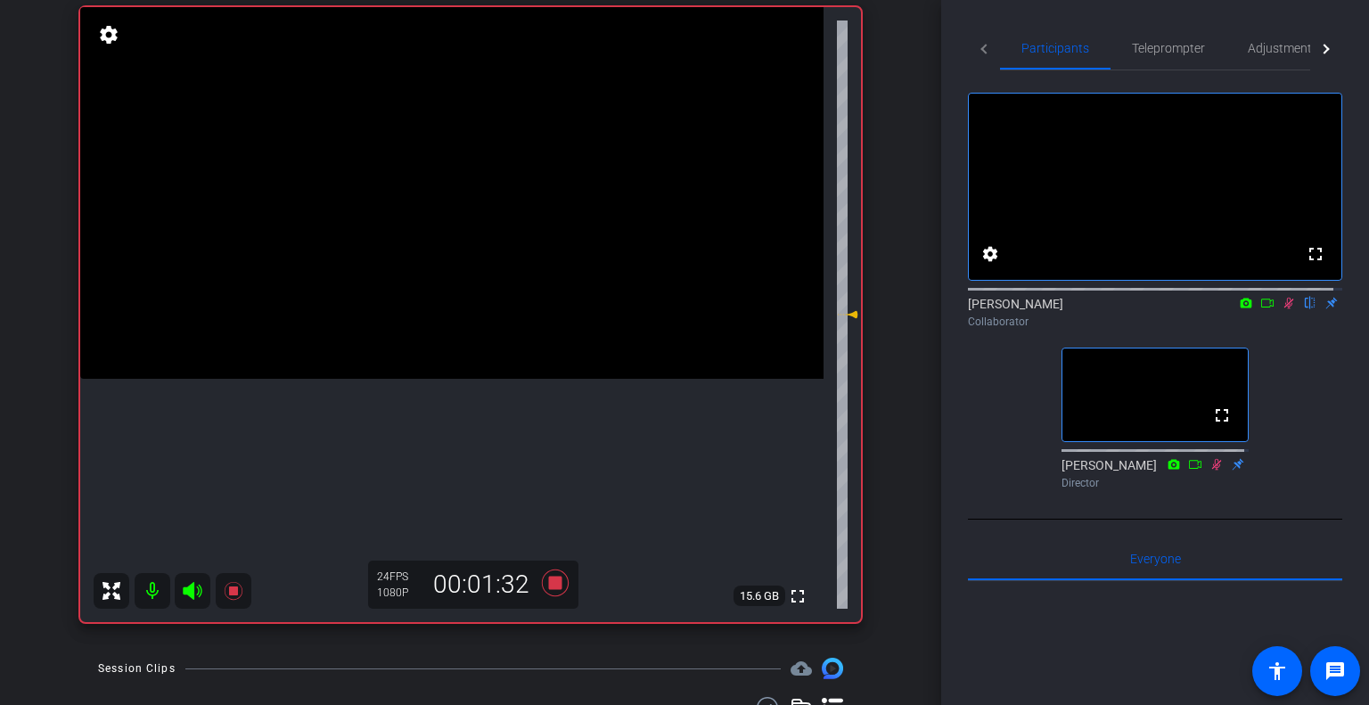
click at [1282, 309] on icon at bounding box center [1289, 303] width 14 height 12
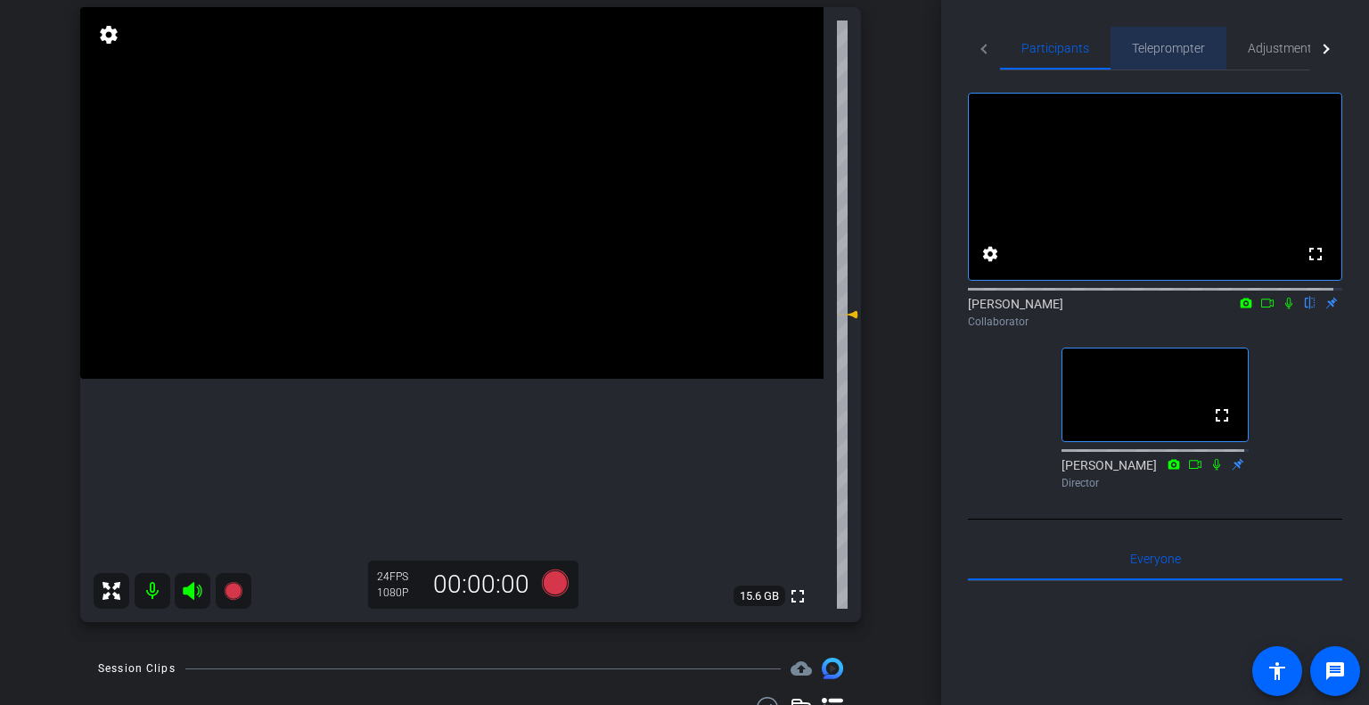
click at [1137, 46] on span "Teleprompter" at bounding box center [1168, 48] width 73 height 12
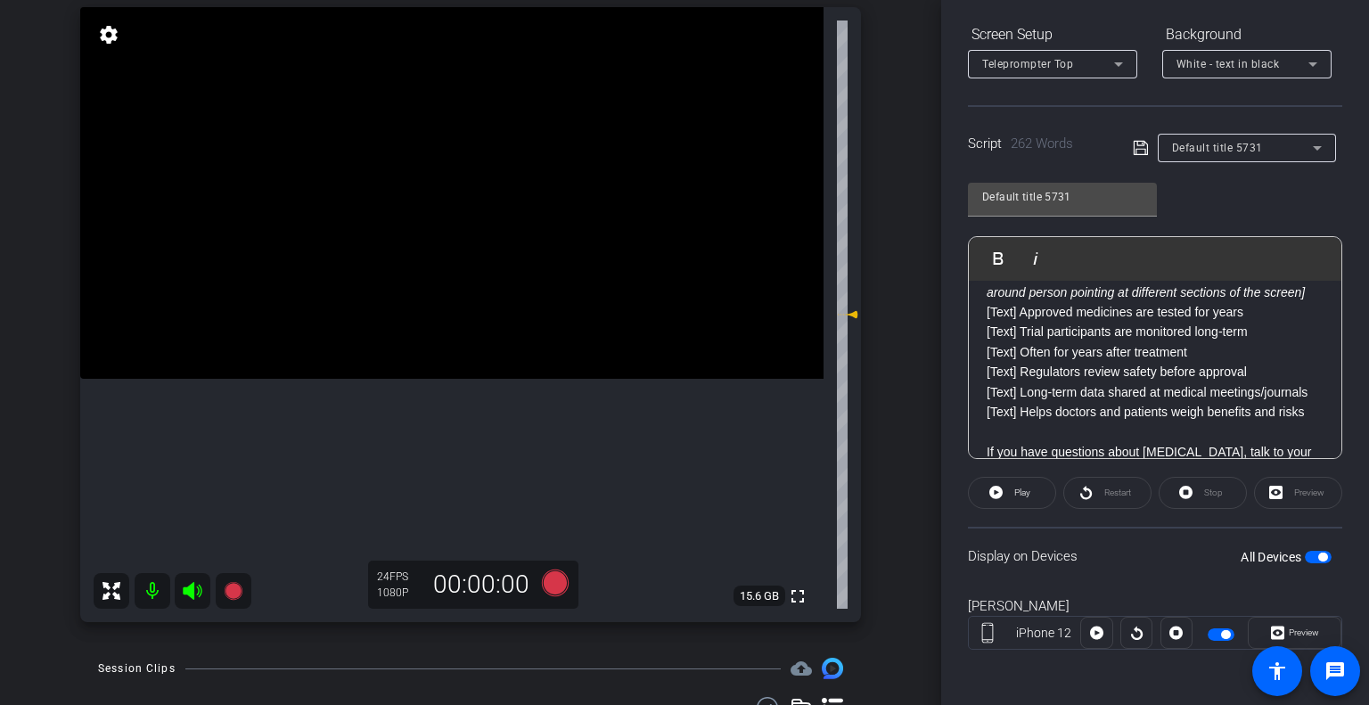
scroll to position [446, 0]
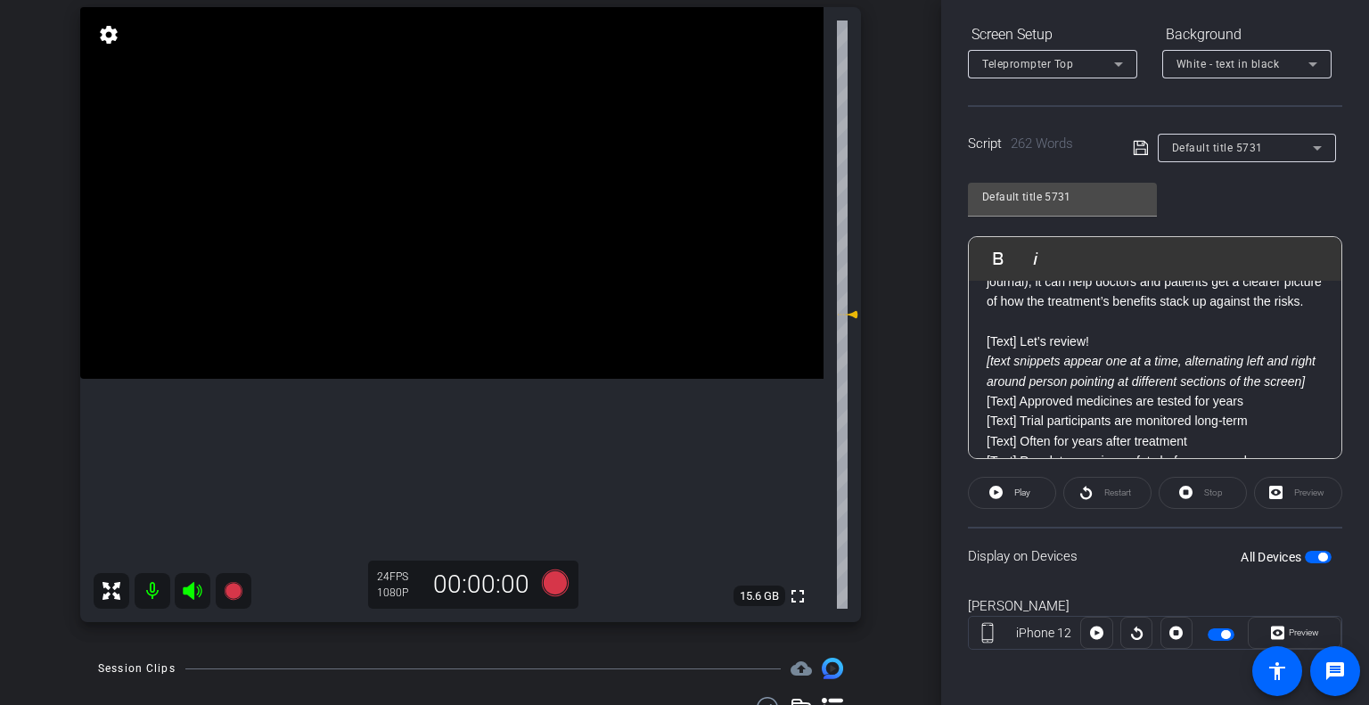
click at [1067, 351] on p "[Text] Let’s review!" at bounding box center [1155, 342] width 337 height 20
click at [1085, 351] on p "[Text] Let’s review!" at bounding box center [1155, 342] width 337 height 20
click at [1105, 351] on p "[Text] Let’s review!" at bounding box center [1155, 342] width 337 height 20
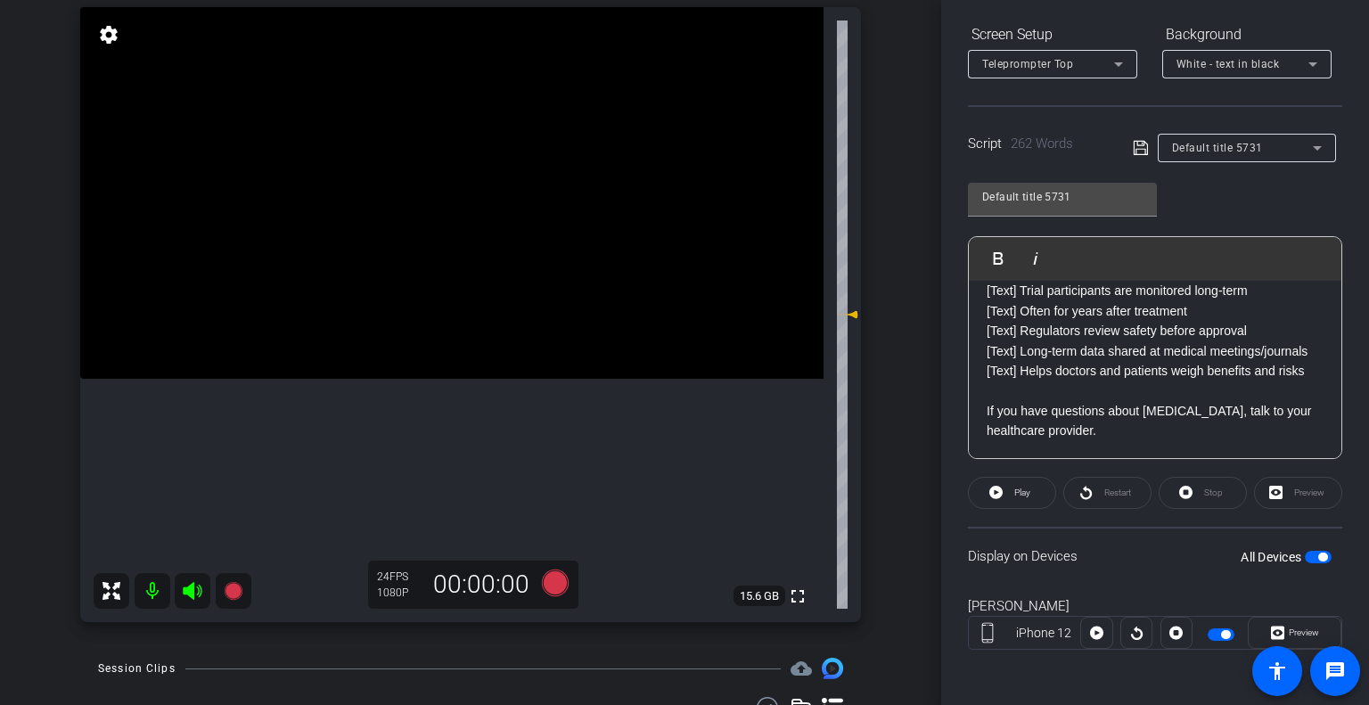
scroll to position [546, 0]
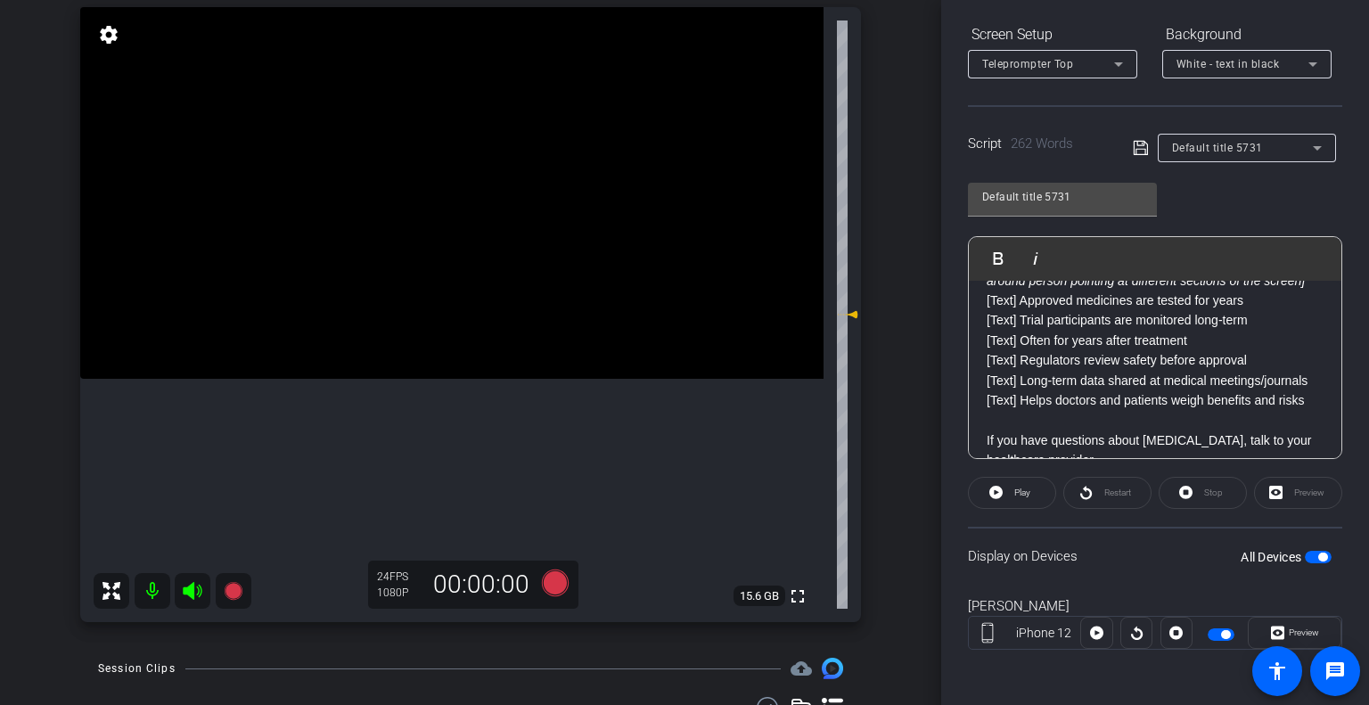
click at [1019, 310] on p "[Text] Approved medicines are tested for years" at bounding box center [1155, 301] width 337 height 20
click at [1027, 330] on p "[Text] Trial participants are monitored long-term" at bounding box center [1155, 320] width 337 height 20
click at [1019, 350] on p "[Text] Often for years after treatment" at bounding box center [1155, 341] width 337 height 20
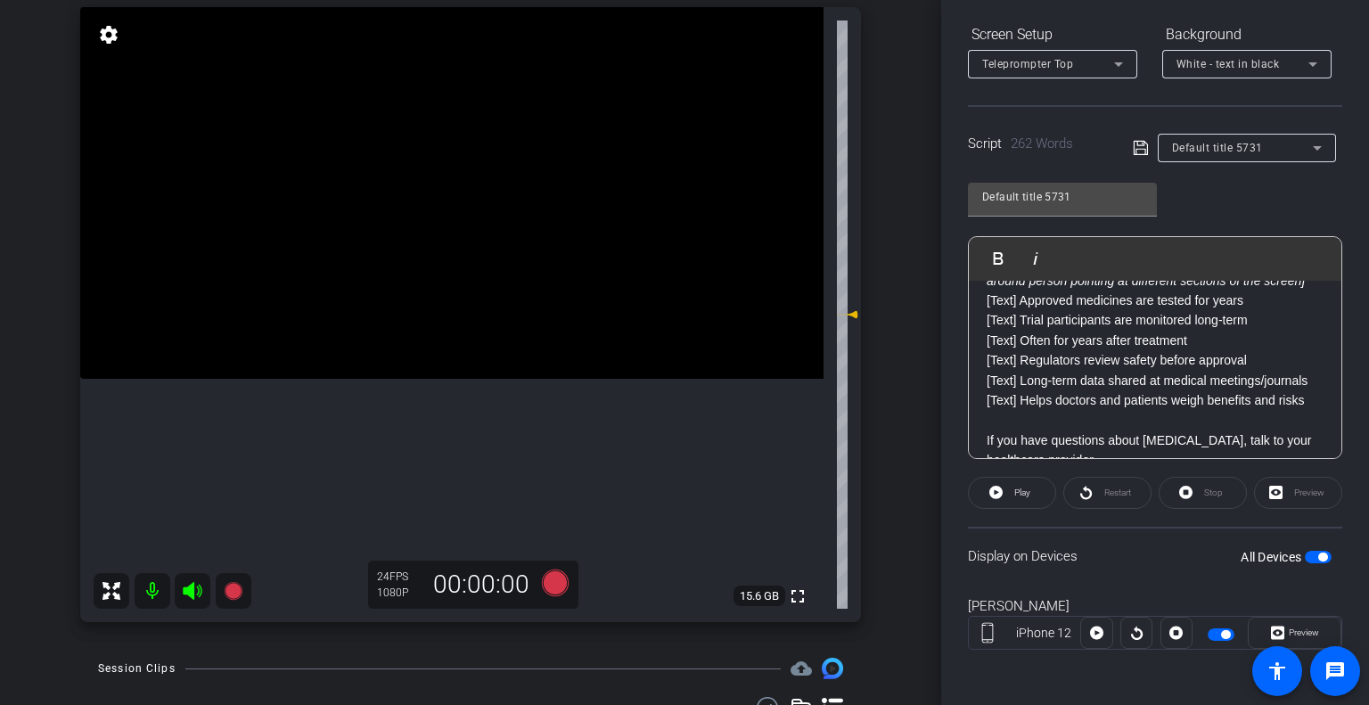
click at [1022, 370] on p "[Text] Regulators review safety before approval" at bounding box center [1155, 360] width 337 height 20
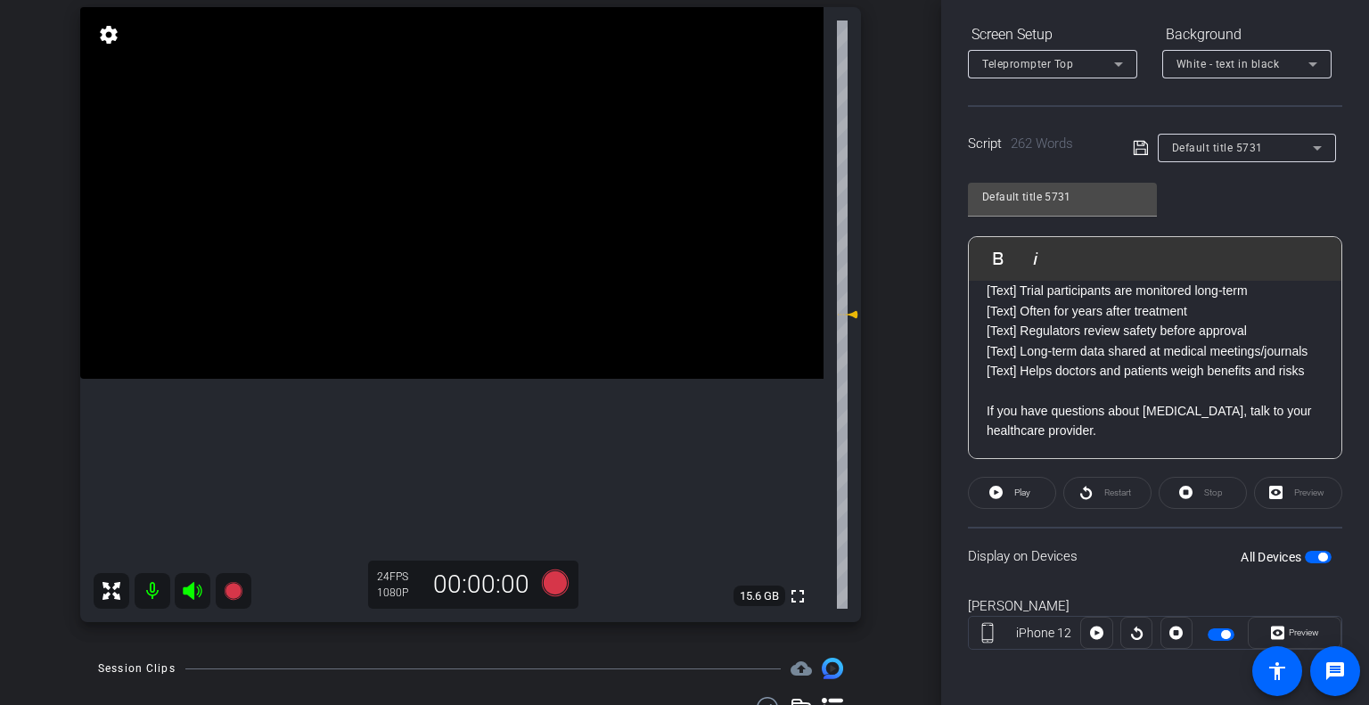
scroll to position [0, 0]
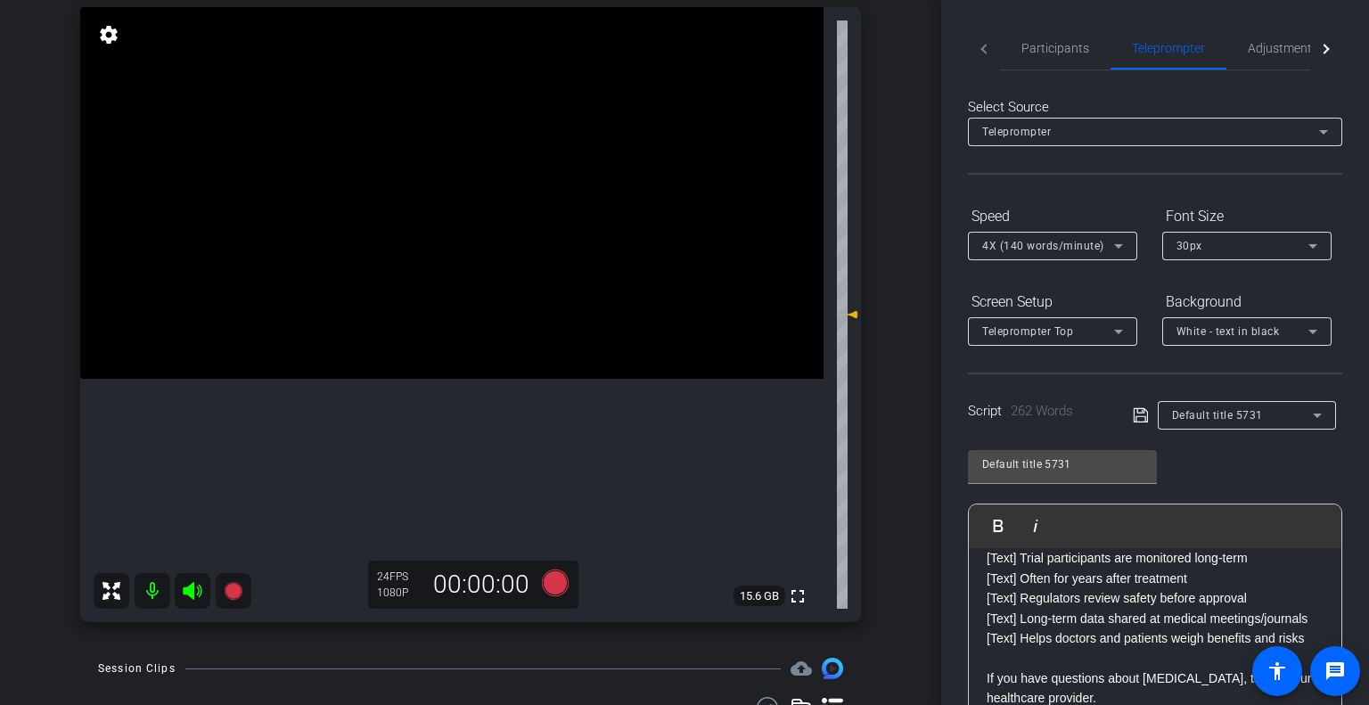
click at [983, 49] on mat-tab-header "Participants Teleprompter Adjustments" at bounding box center [1155, 49] width 374 height 44
click at [1091, 42] on div "Participants" at bounding box center [1055, 48] width 111 height 43
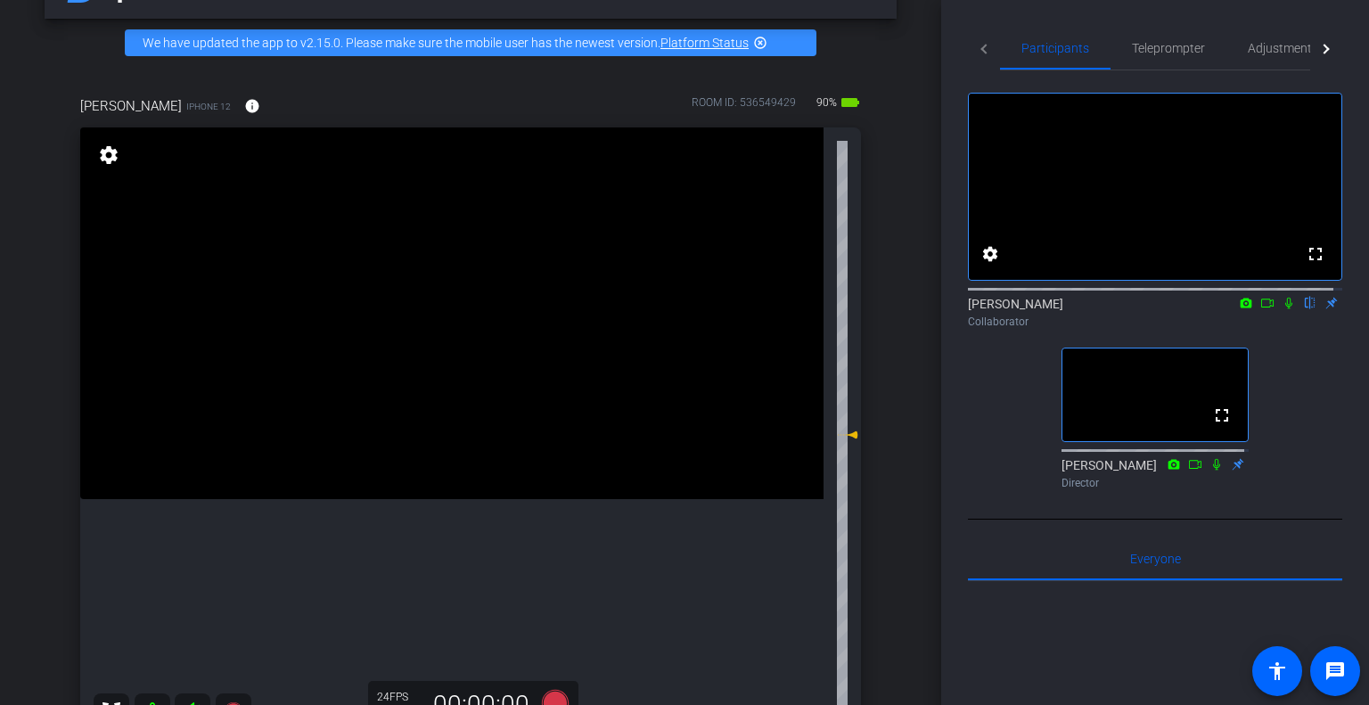
scroll to position [89, 0]
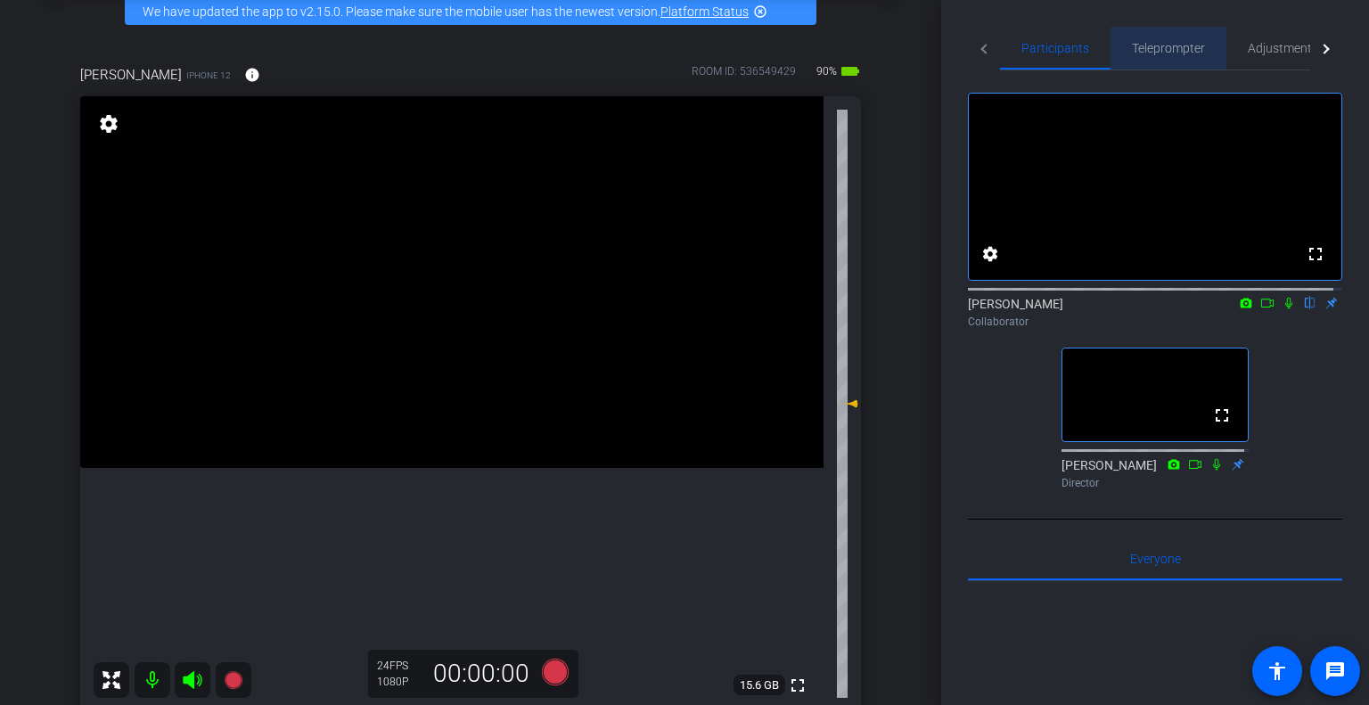
click at [1169, 54] on span "Teleprompter" at bounding box center [1168, 48] width 73 height 12
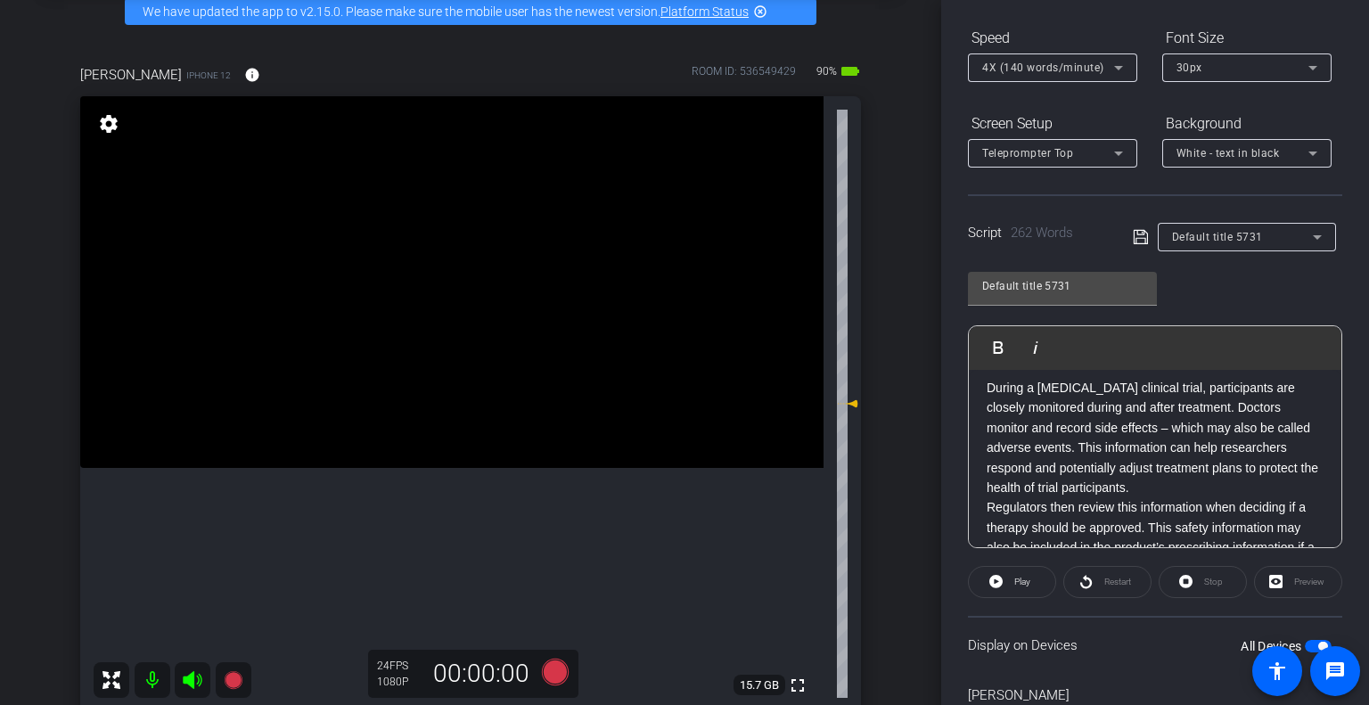
click at [1113, 445] on p "During a [MEDICAL_DATA] clinical trial, participants are closely monitored duri…" at bounding box center [1155, 437] width 337 height 119
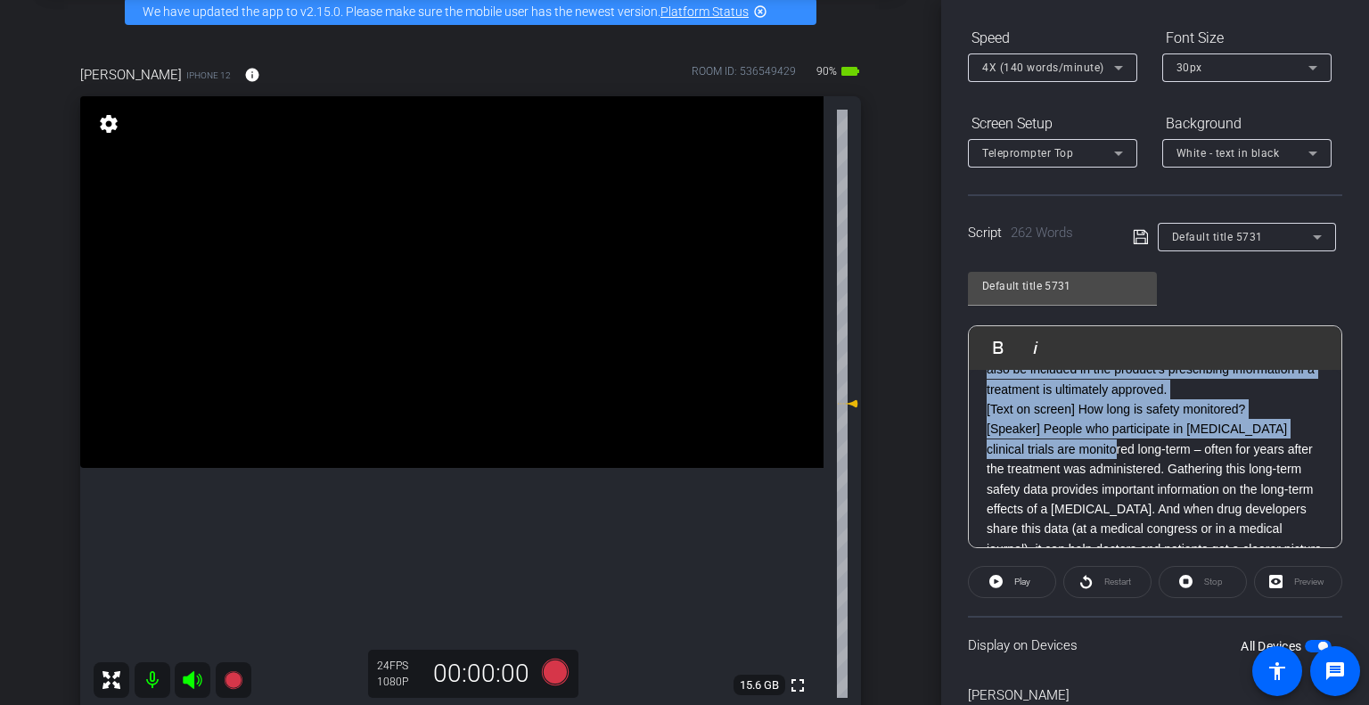
scroll to position [357, 0]
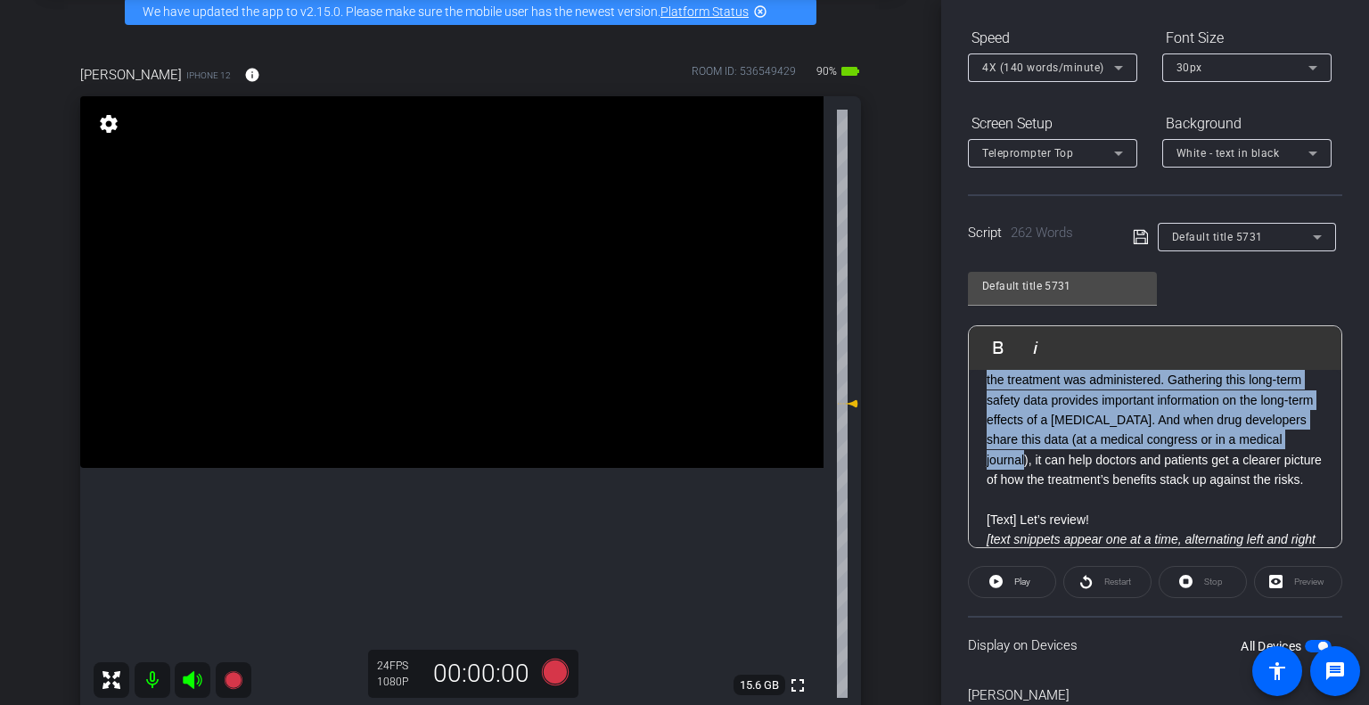
drag, startPoint x: 985, startPoint y: 389, endPoint x: 1085, endPoint y: 456, distance: 120.6
click at [1085, 456] on div "Before any new drug, including gene therapy, is approved by the FDA, it goes th…" at bounding box center [1155, 390] width 373 height 754
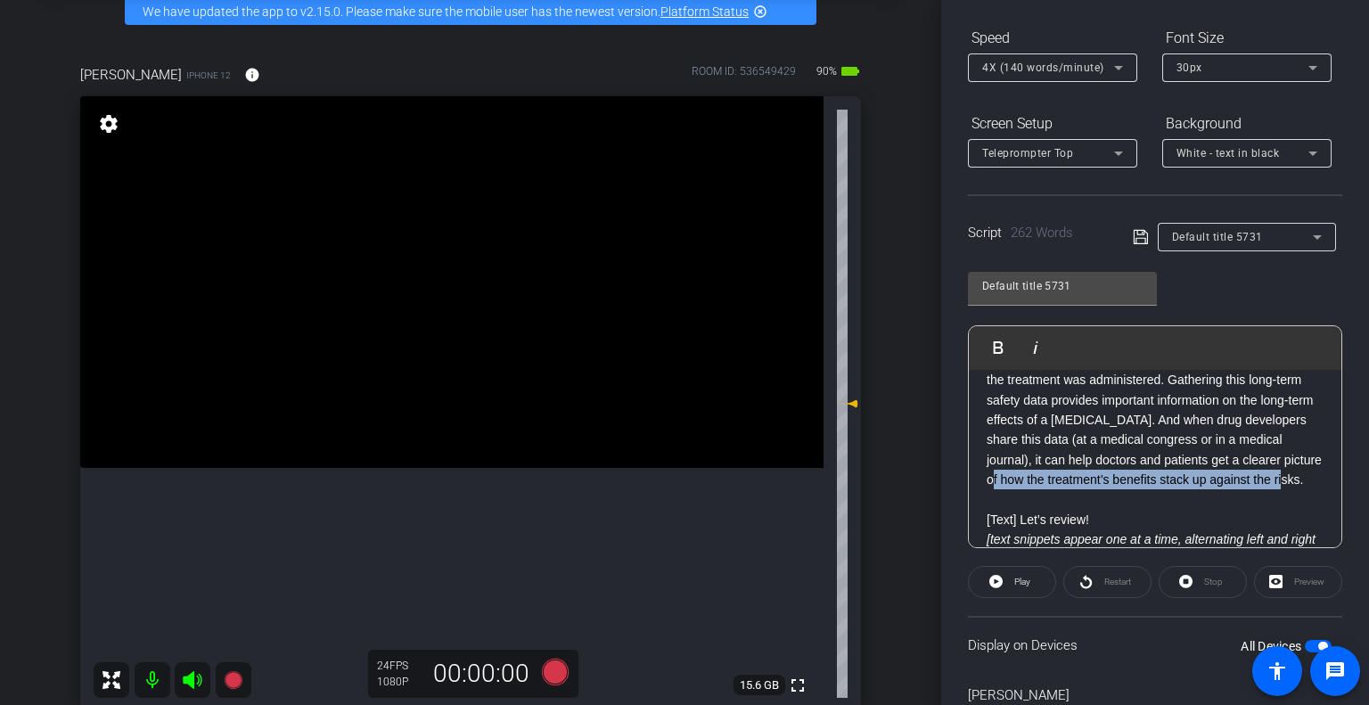
drag, startPoint x: 1097, startPoint y: 475, endPoint x: 1109, endPoint y: 495, distance: 22.8
click at [1109, 489] on p "[Speaker] People who participate in [MEDICAL_DATA] clinical trials are monitore…" at bounding box center [1155, 410] width 337 height 160
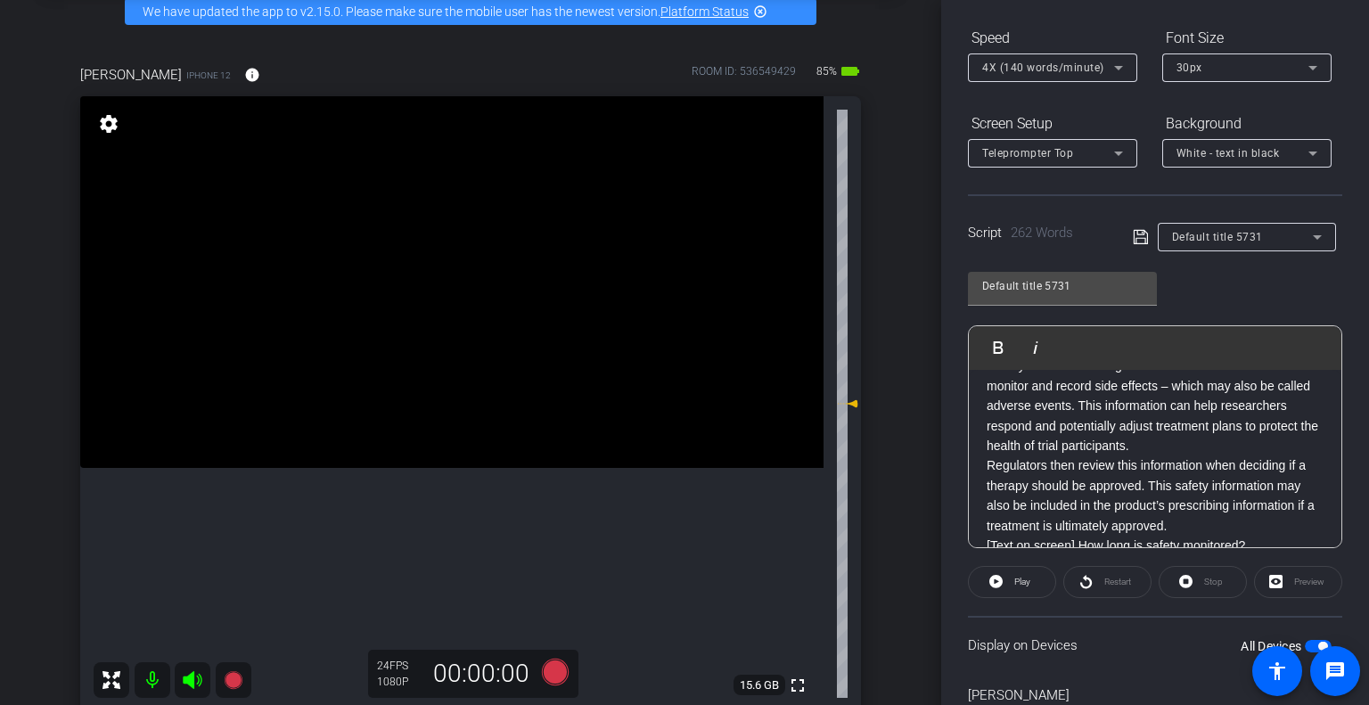
scroll to position [89, 0]
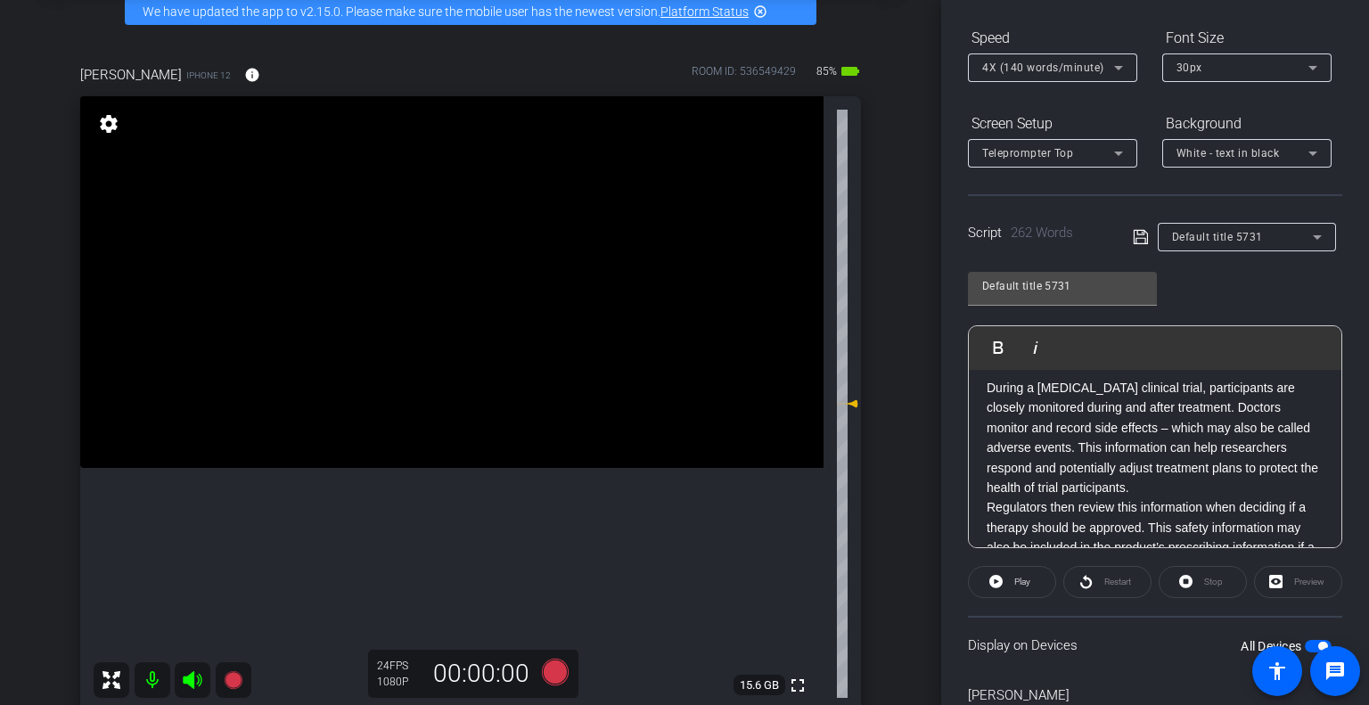
click at [1117, 445] on p "During a [MEDICAL_DATA] clinical trial, participants are closely monitored duri…" at bounding box center [1155, 437] width 337 height 119
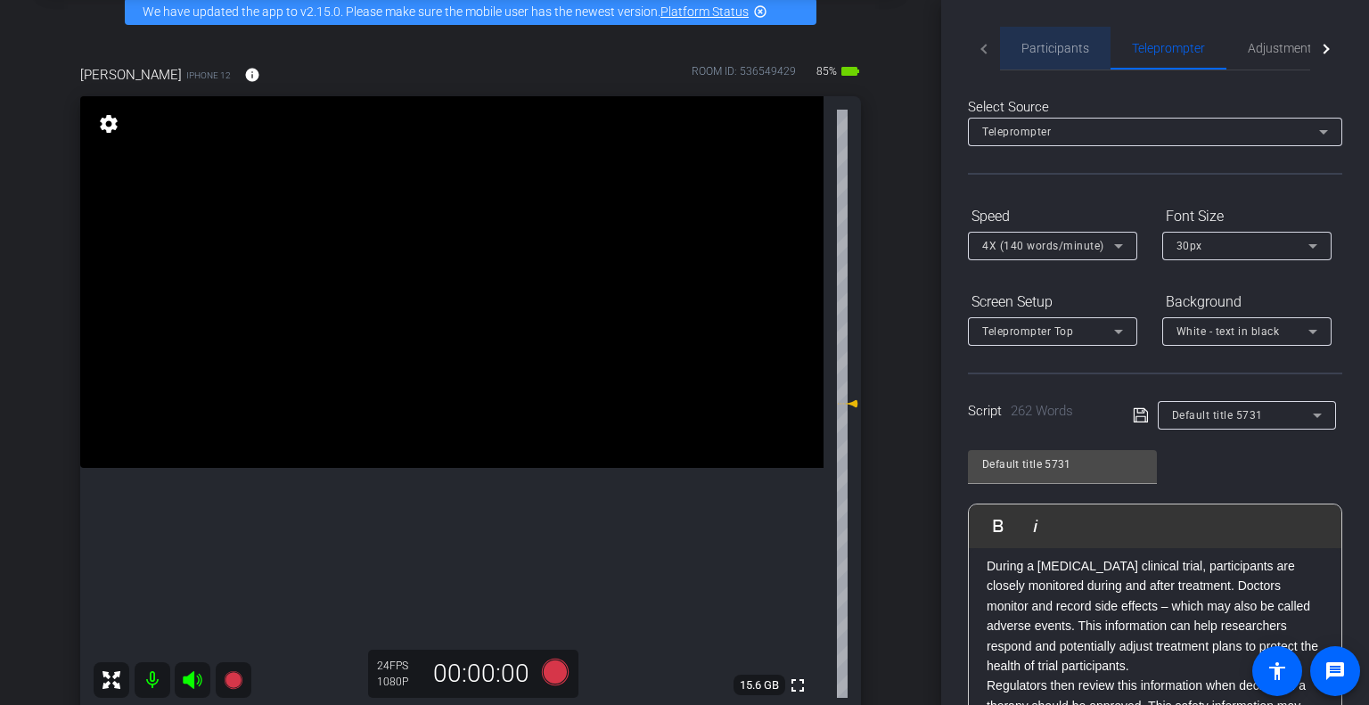
click at [1059, 52] on span "Participants" at bounding box center [1055, 48] width 68 height 12
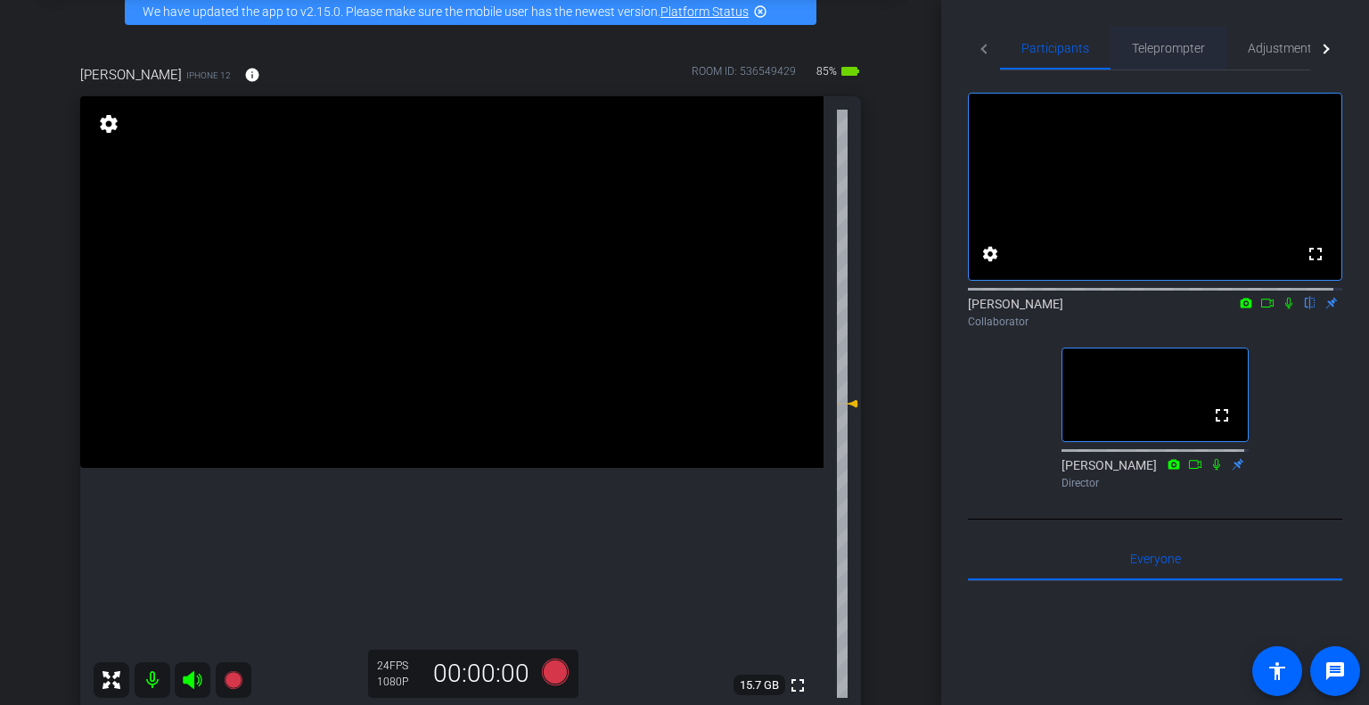
click at [1150, 35] on span "Teleprompter" at bounding box center [1168, 48] width 73 height 43
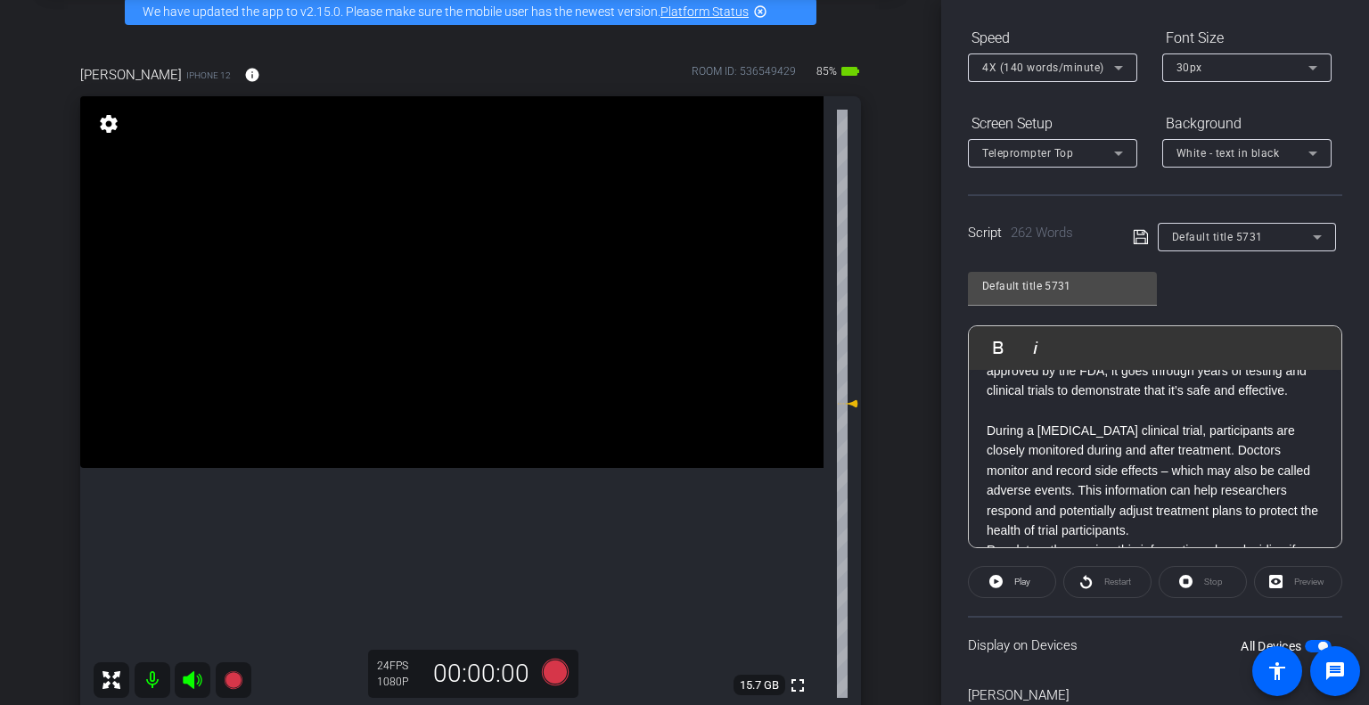
scroll to position [89, 0]
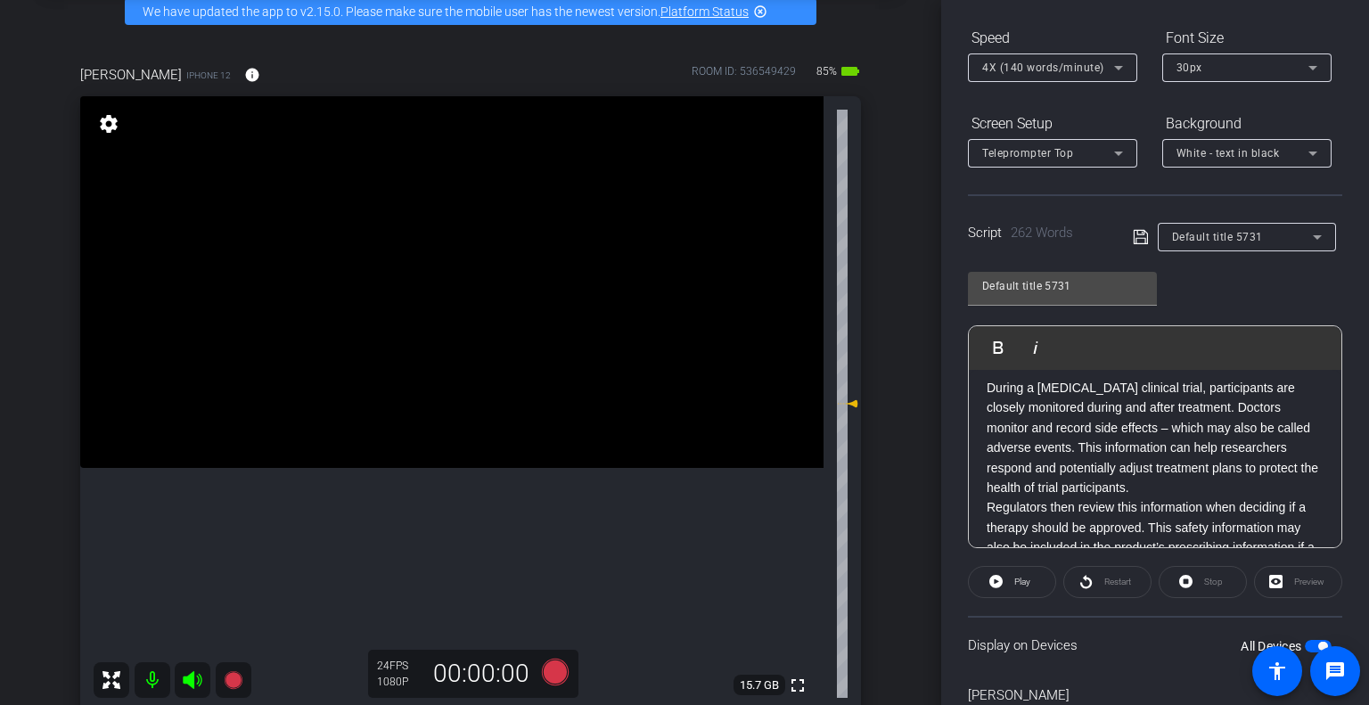
click at [1116, 446] on p "During a [MEDICAL_DATA] clinical trial, participants are closely monitored duri…" at bounding box center [1155, 437] width 337 height 119
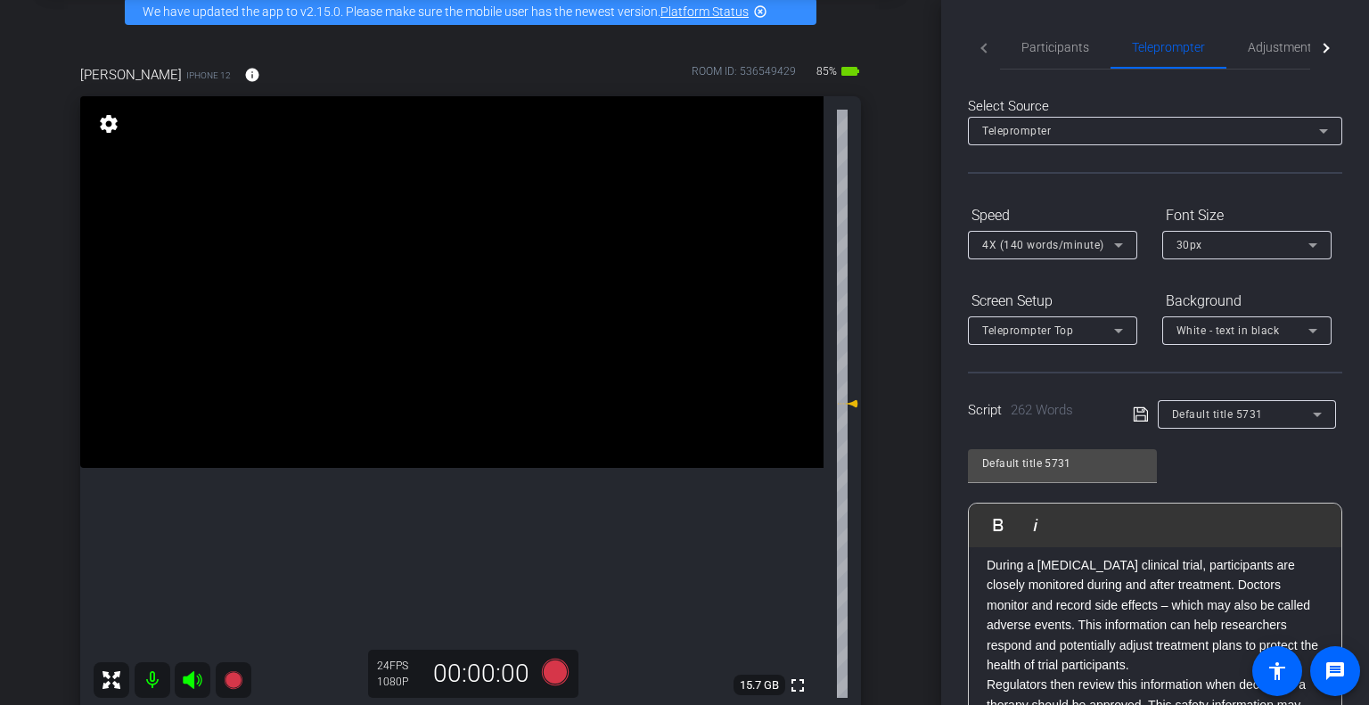
scroll to position [0, 0]
click at [1038, 42] on span "Participants" at bounding box center [1055, 48] width 68 height 12
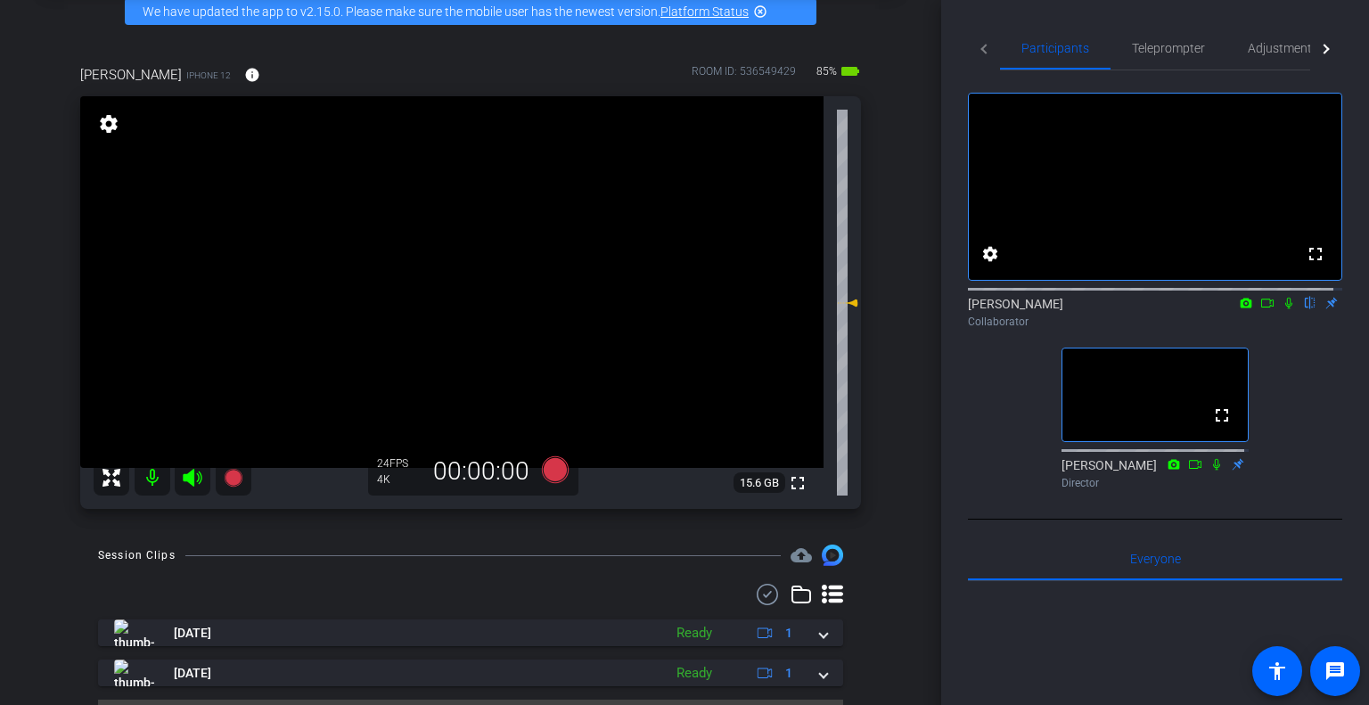
click at [1285, 309] on icon at bounding box center [1288, 304] width 7 height 12
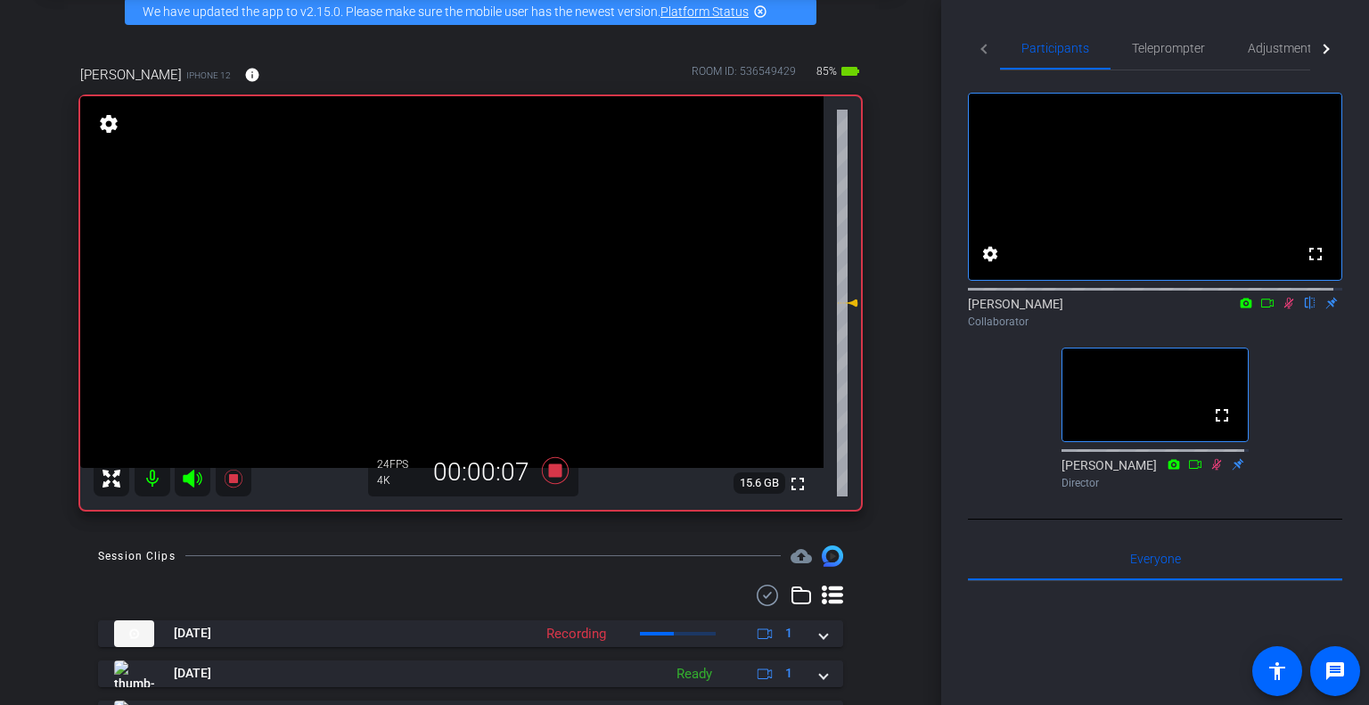
click at [1282, 309] on icon at bounding box center [1289, 303] width 14 height 12
click at [1186, 47] on span "Teleprompter" at bounding box center [1168, 48] width 73 height 12
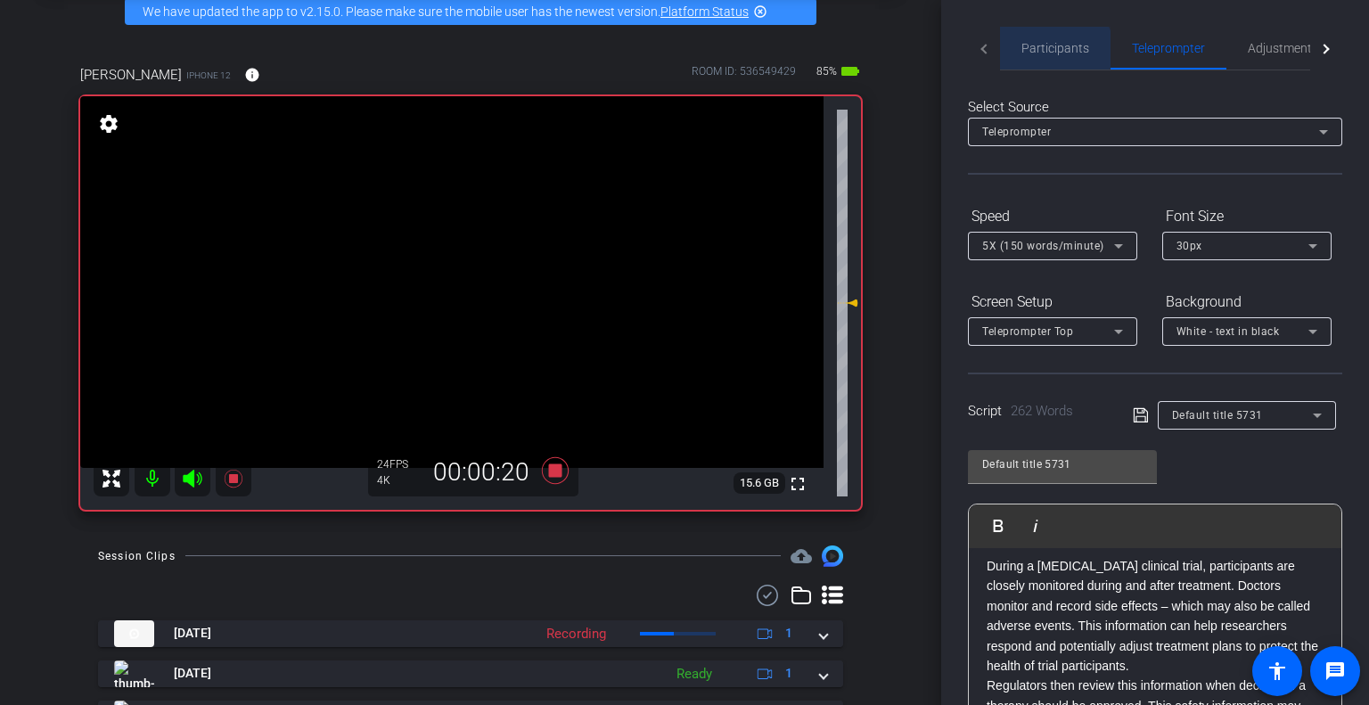
click at [1046, 55] on span "Participants" at bounding box center [1055, 48] width 68 height 43
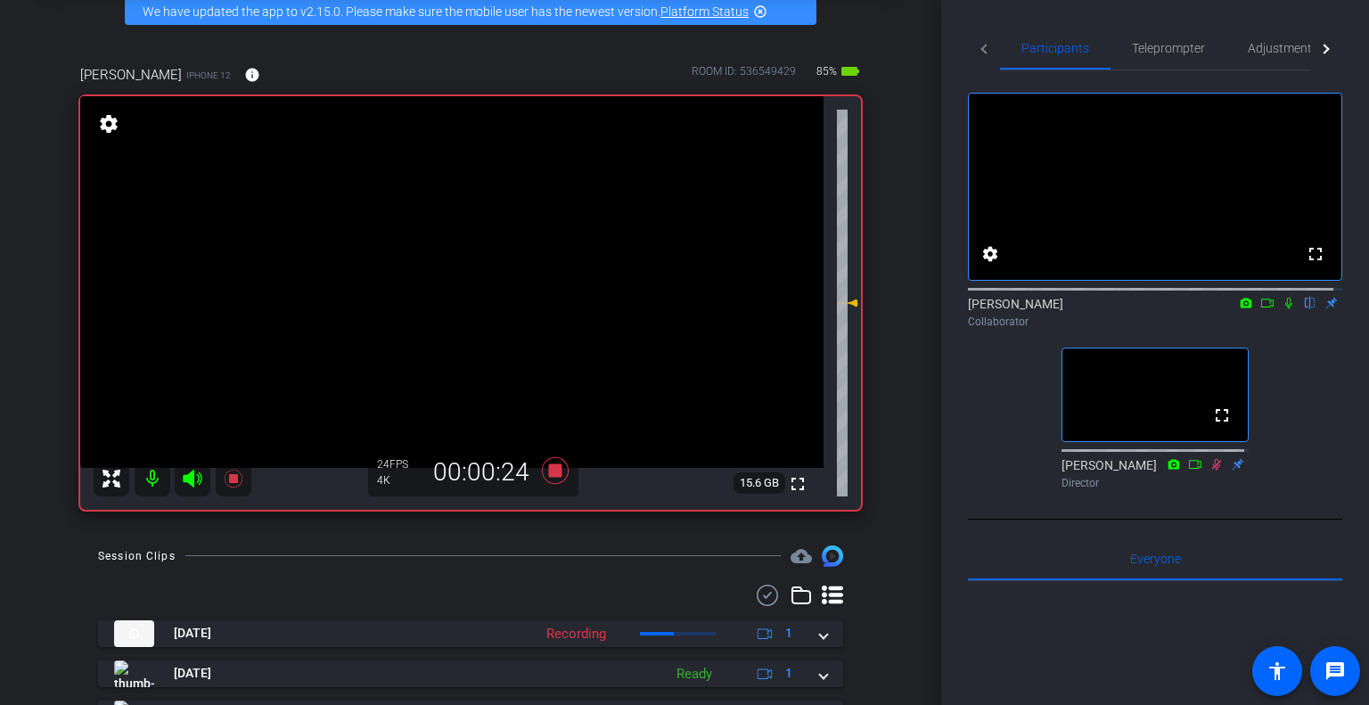
click at [1282, 309] on icon at bounding box center [1289, 303] width 14 height 12
click at [1173, 46] on span "Teleprompter" at bounding box center [1168, 48] width 73 height 12
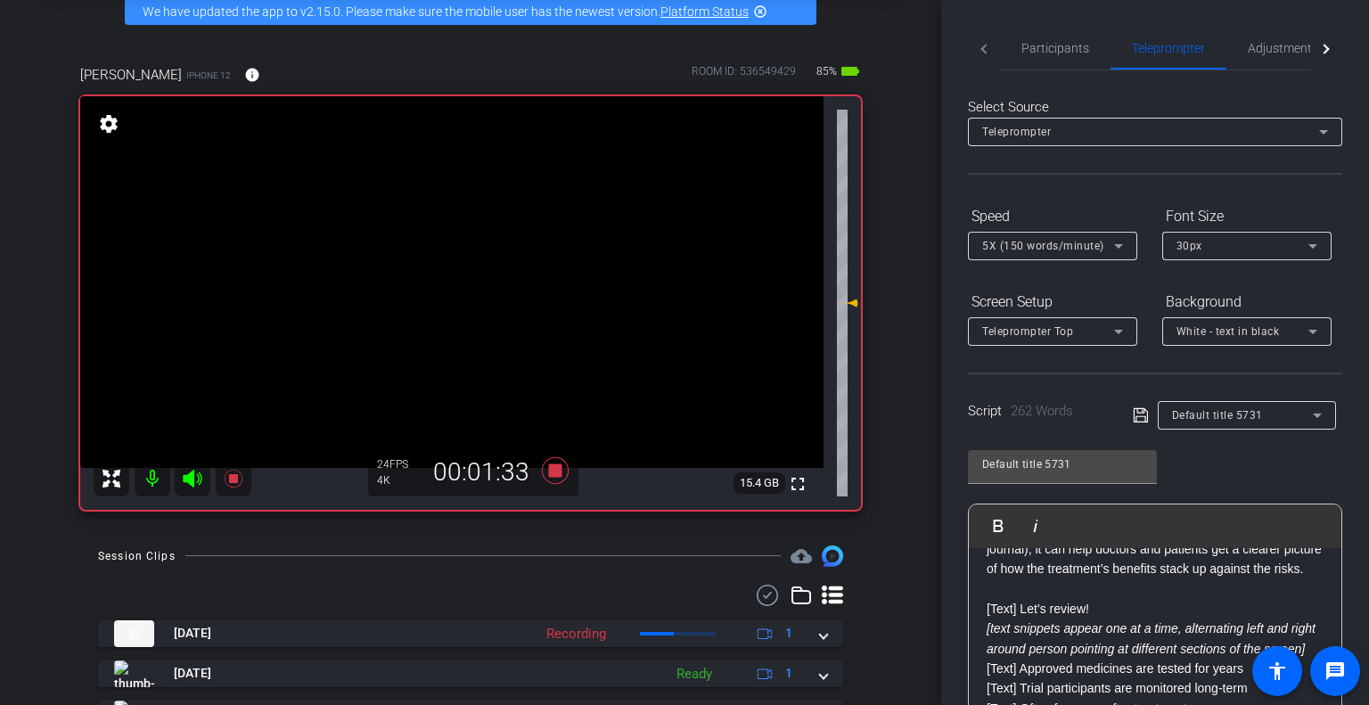
scroll to position [535, 0]
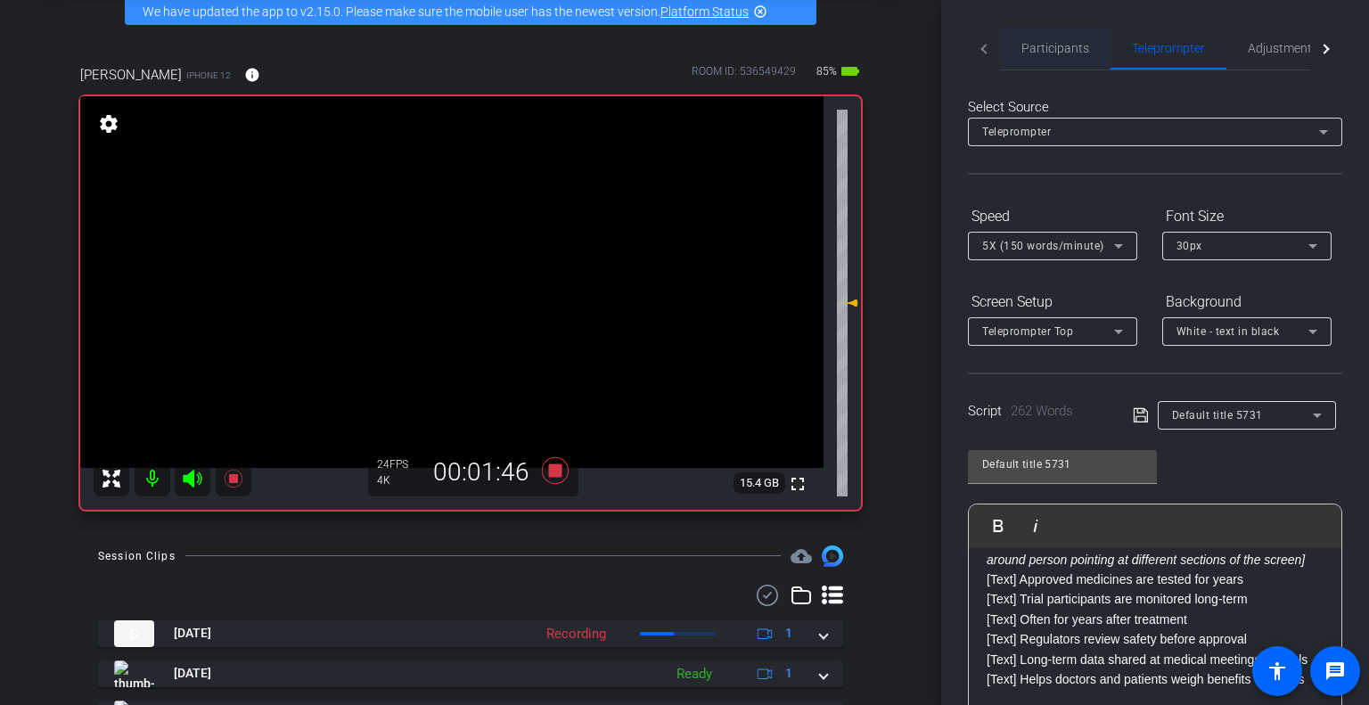
click at [1041, 42] on span "Participants" at bounding box center [1055, 48] width 68 height 12
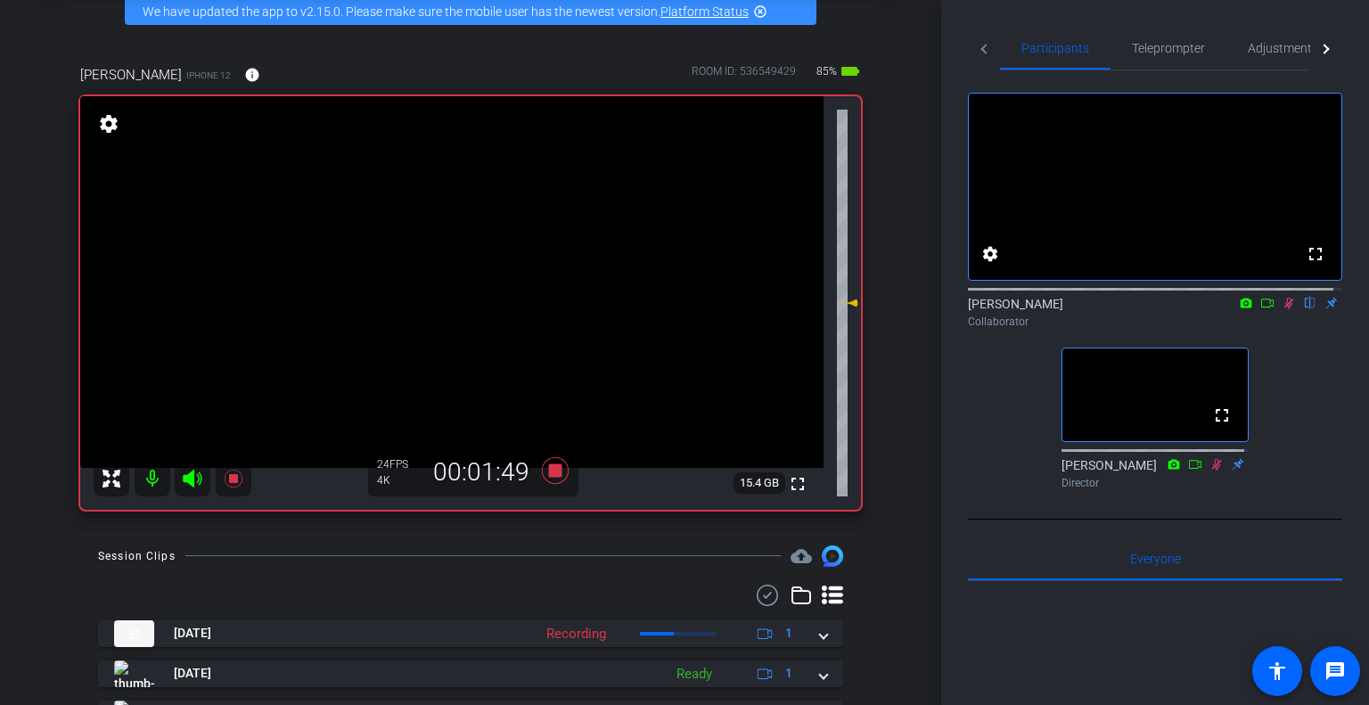
click at [1284, 309] on icon at bounding box center [1289, 304] width 10 height 12
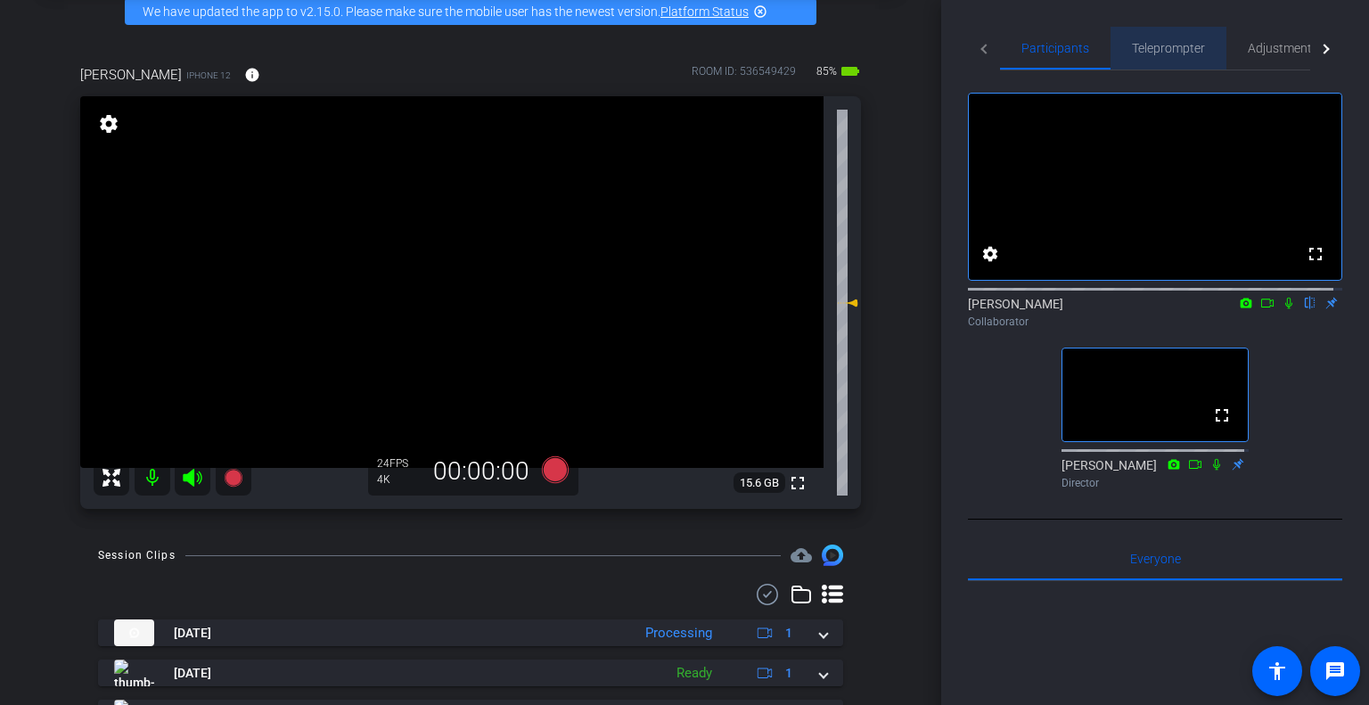
click at [1169, 42] on span "Teleprompter" at bounding box center [1168, 48] width 73 height 12
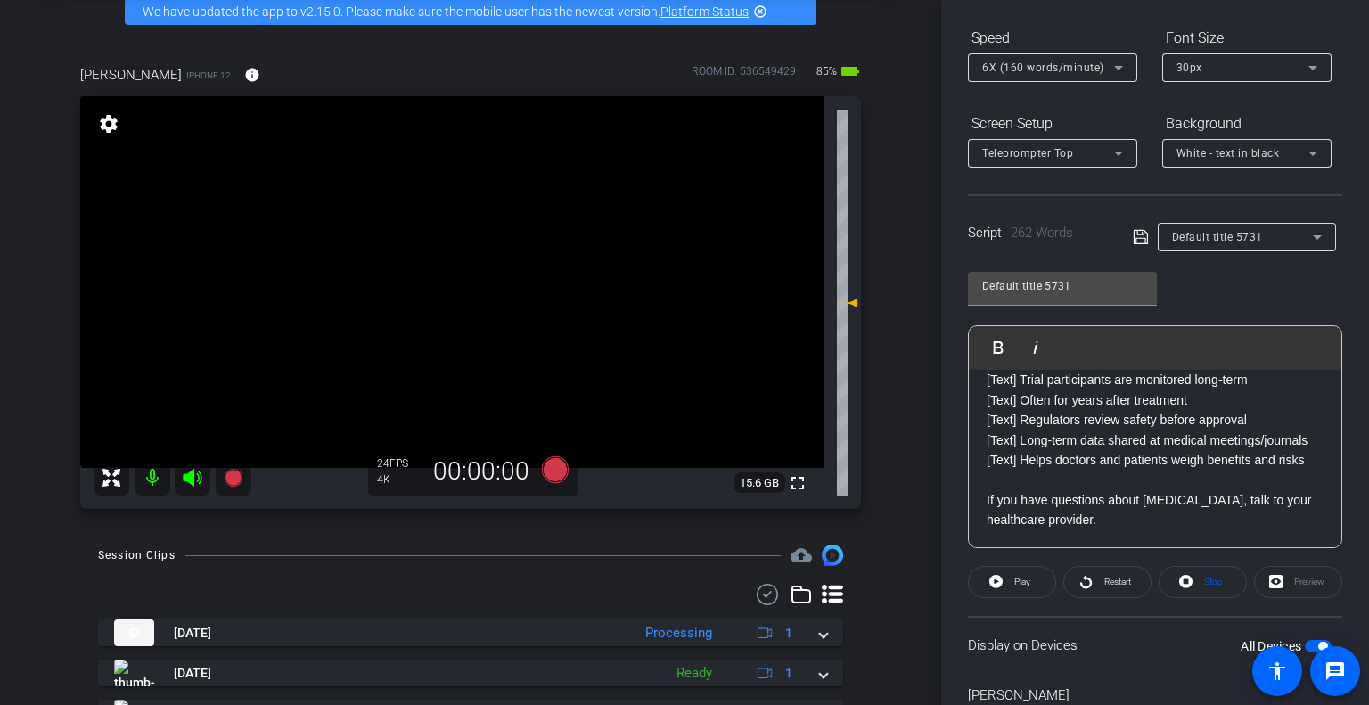
scroll to position [635, 0]
click at [1119, 476] on p at bounding box center [1155, 480] width 337 height 20
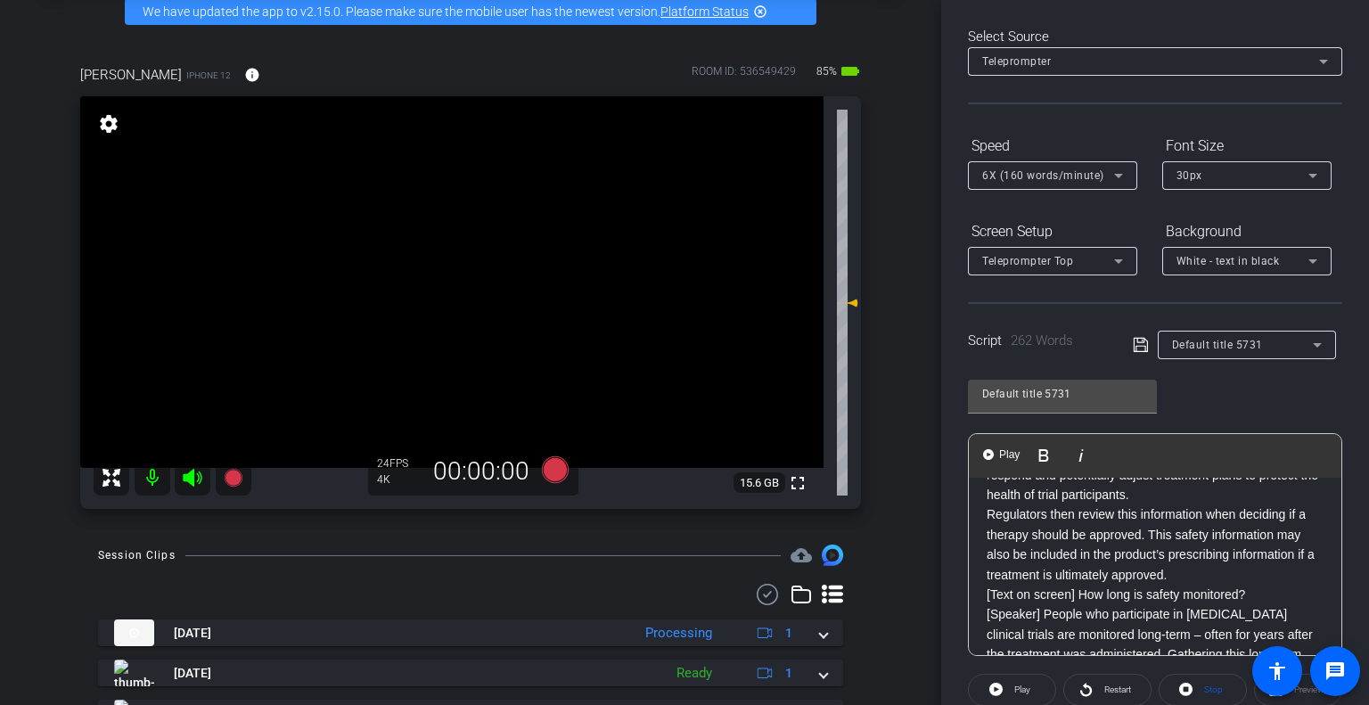
scroll to position [0, 0]
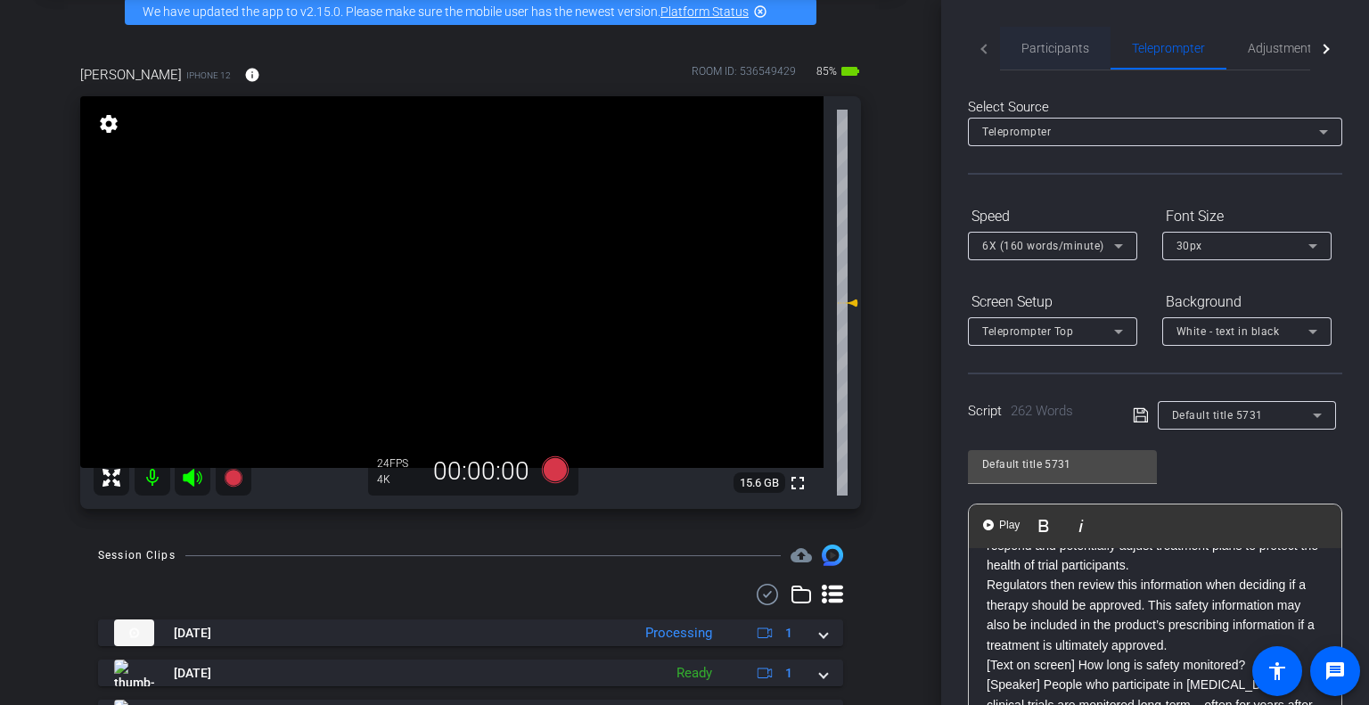
click at [1027, 42] on span "Participants" at bounding box center [1055, 48] width 68 height 12
